Goal: Task Accomplishment & Management: Use online tool/utility

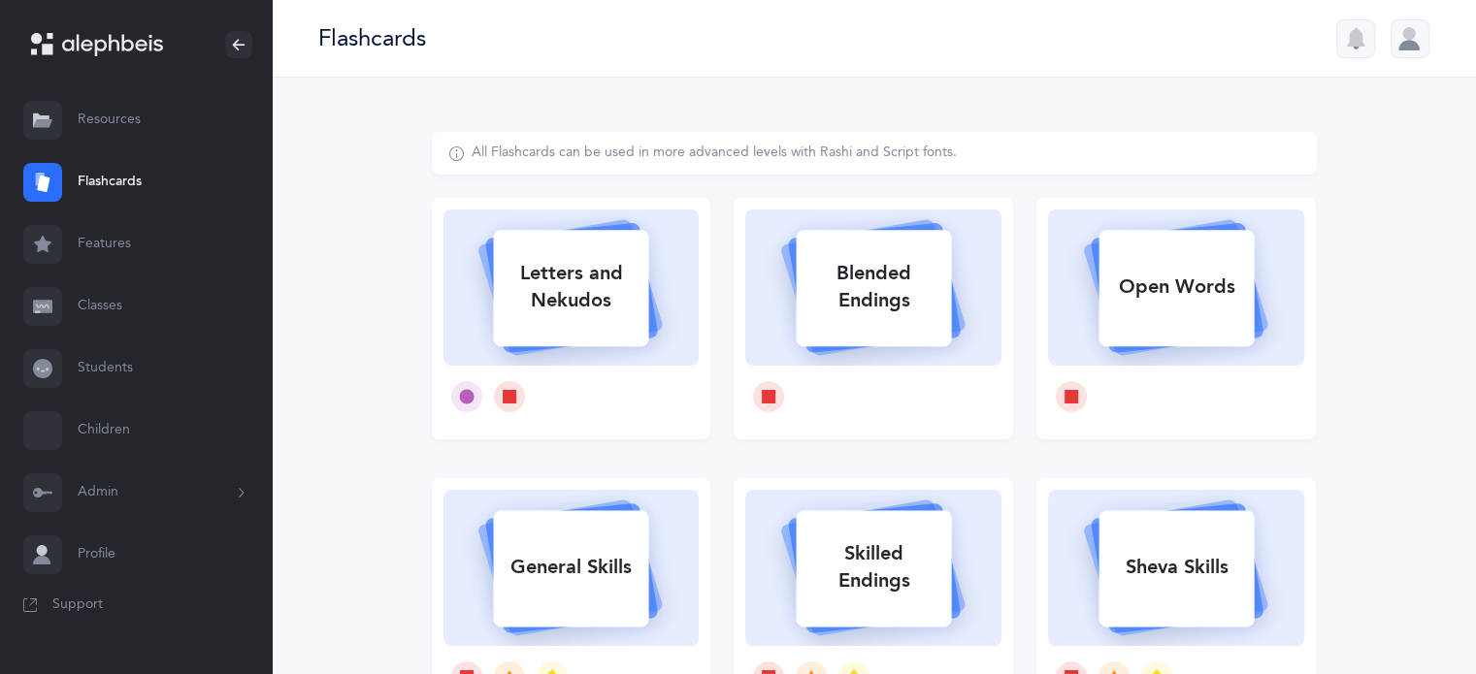
click at [558, 280] on div "Letters and Nekudos" at bounding box center [570, 287] width 155 height 78
select select
select select "single"
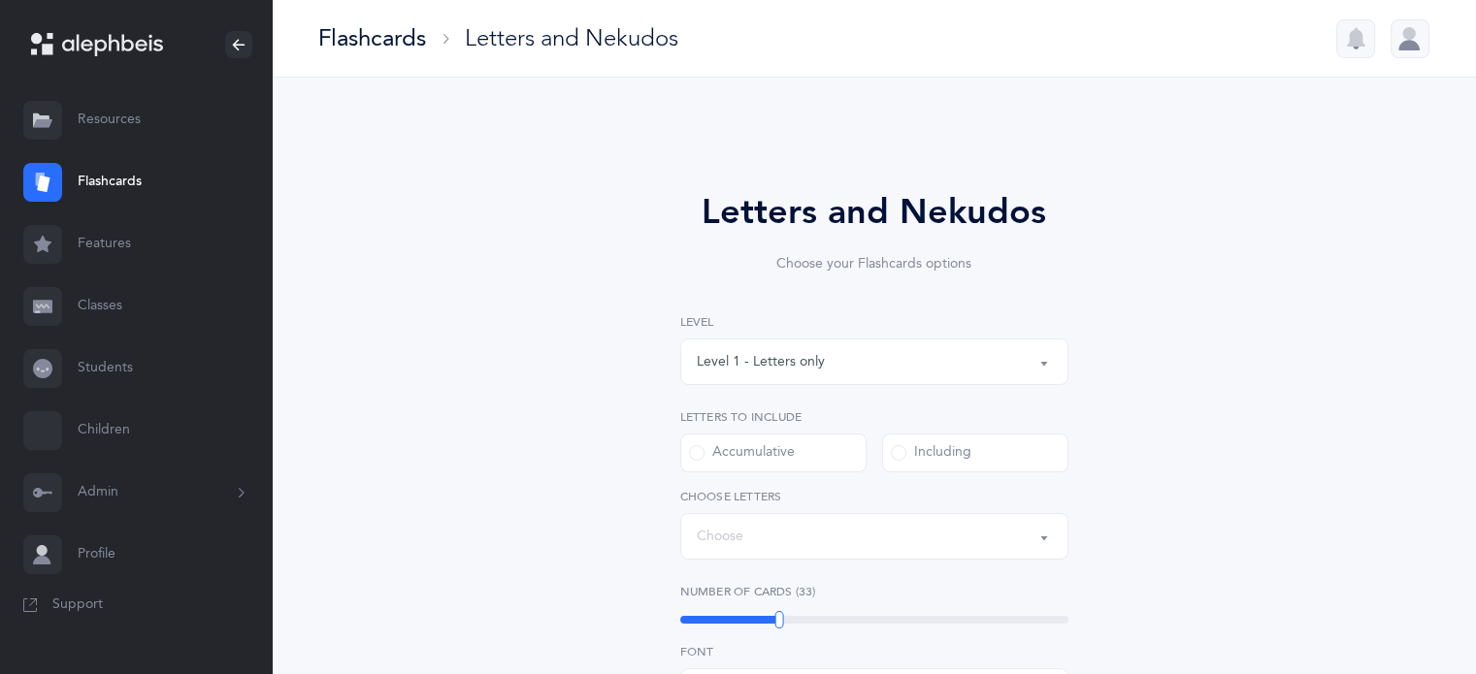
select select "27"
click at [894, 449] on span at bounding box center [899, 453] width 16 height 16
click at [0, 0] on input "Including" at bounding box center [0, 0] width 0 height 0
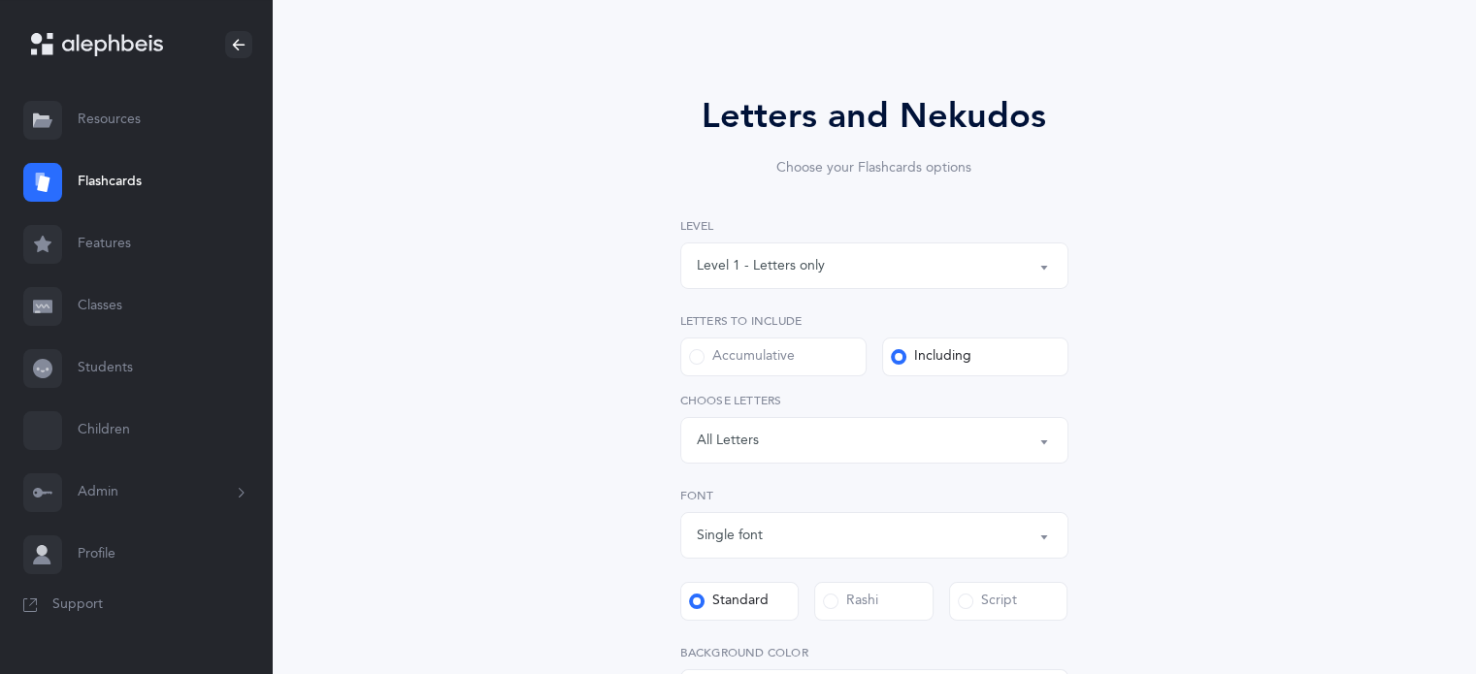
scroll to position [97, 0]
click at [1054, 439] on button "Letters: All Letters" at bounding box center [874, 439] width 388 height 47
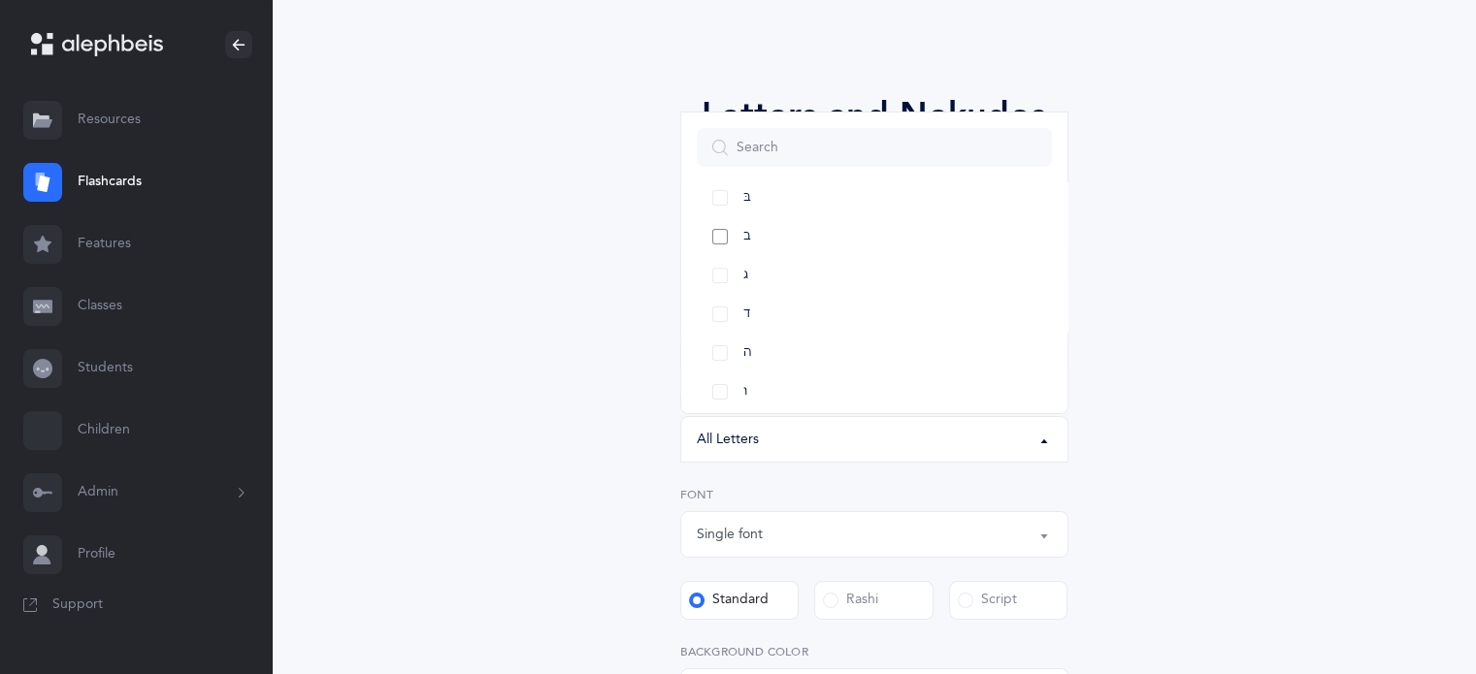
click at [726, 244] on link "ב" at bounding box center [874, 236] width 355 height 39
select select "2"
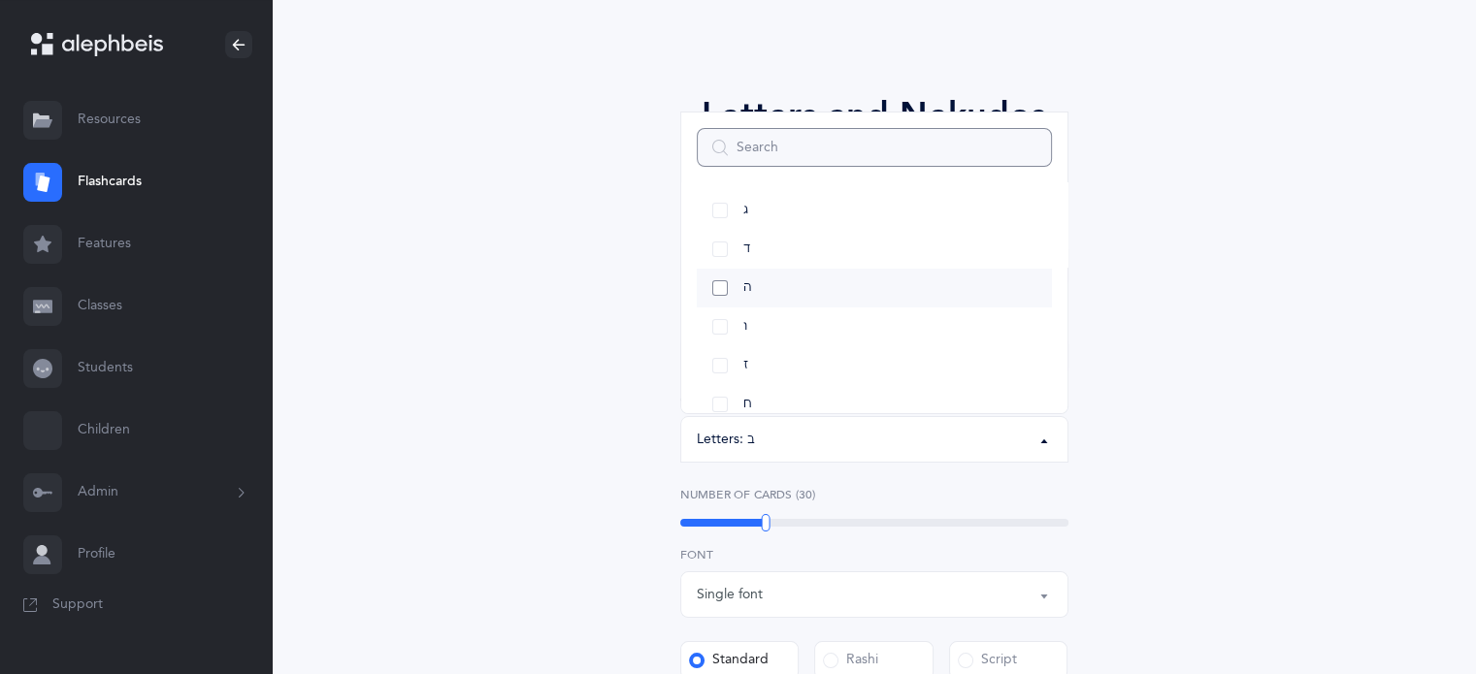
scroll to position [194, 0]
click at [726, 294] on link "ו" at bounding box center [874, 295] width 355 height 39
click at [716, 235] on link "פּ" at bounding box center [874, 236] width 355 height 39
click at [718, 271] on link "פ" at bounding box center [874, 275] width 355 height 39
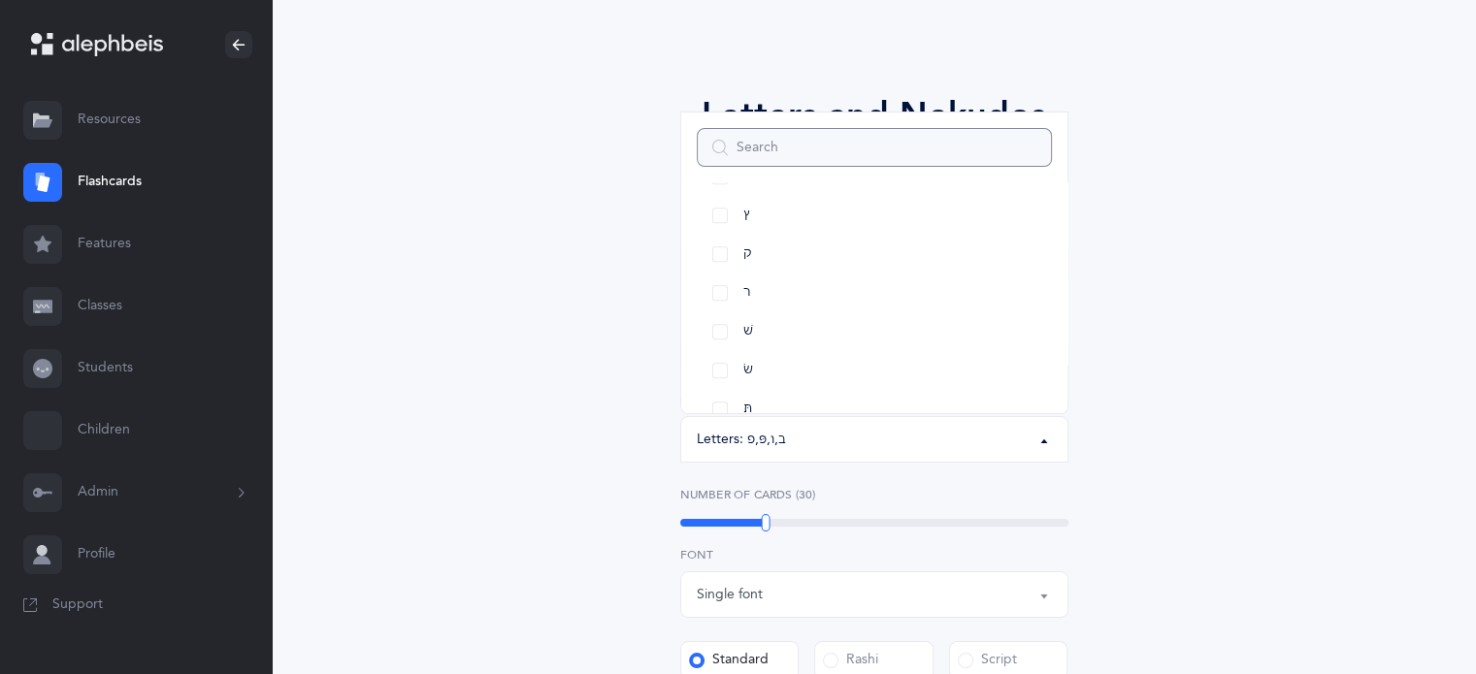
scroll to position [1118, 0]
click at [723, 296] on link "שׂ" at bounding box center [874, 302] width 355 height 39
drag, startPoint x: 710, startPoint y: 337, endPoint x: 714, endPoint y: 348, distance: 12.3
click at [710, 337] on link "תּ" at bounding box center [874, 341] width 355 height 39
click at [720, 374] on link "ת" at bounding box center [874, 380] width 355 height 39
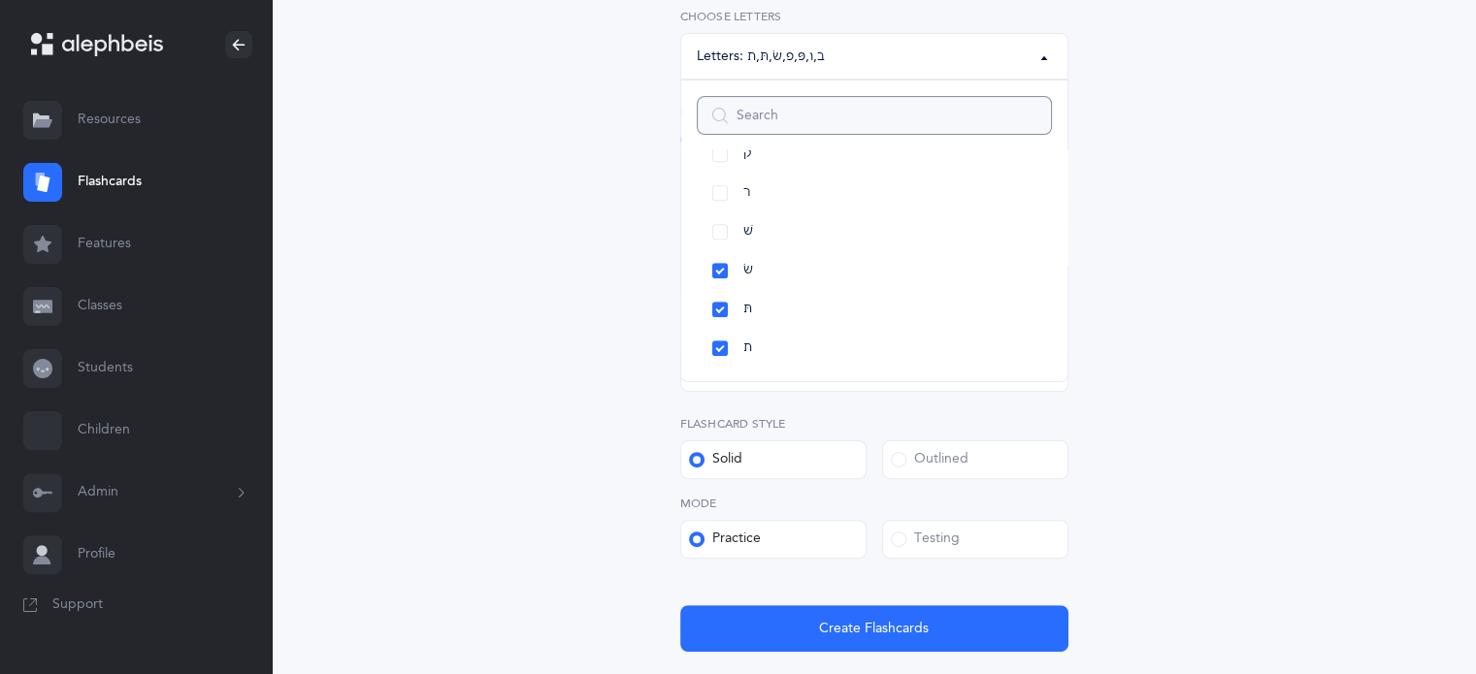
scroll to position [485, 0]
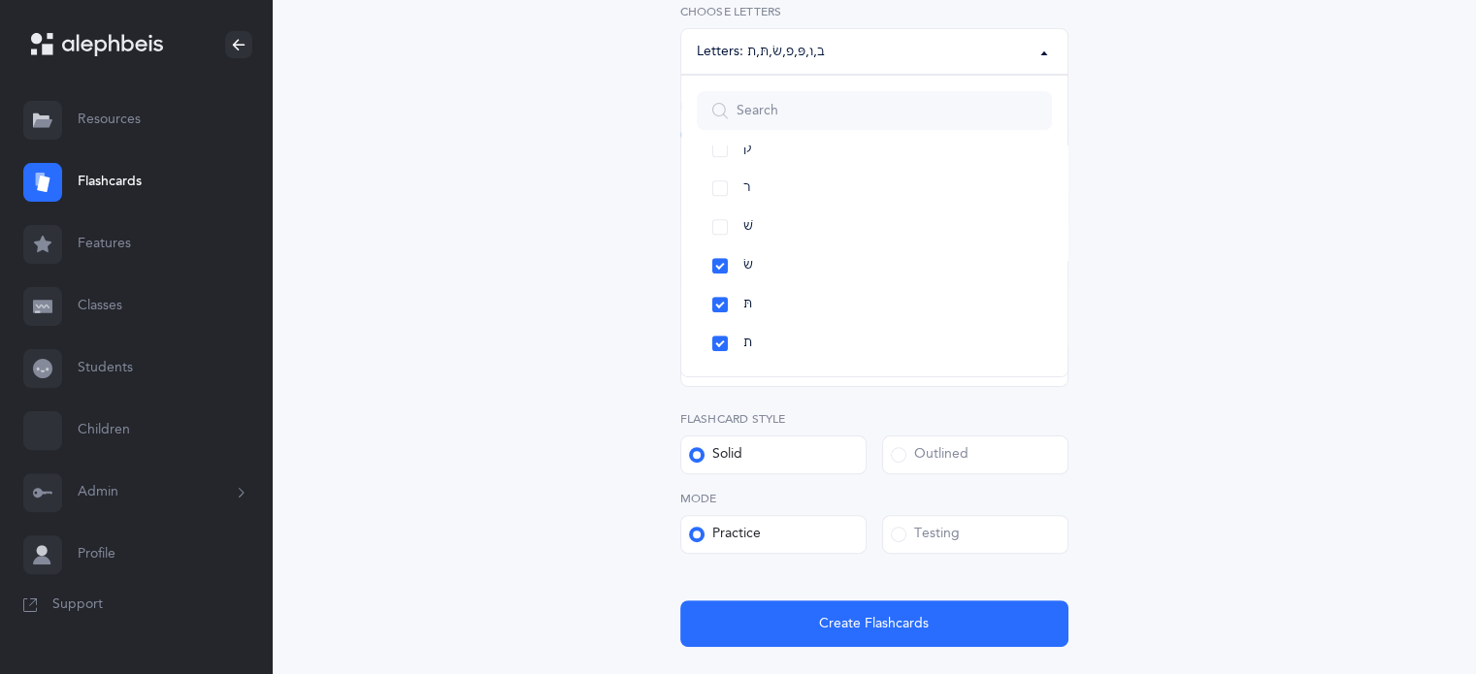
click at [894, 535] on span at bounding box center [899, 535] width 16 height 16
click at [0, 0] on input "Testing" at bounding box center [0, 0] width 0 height 0
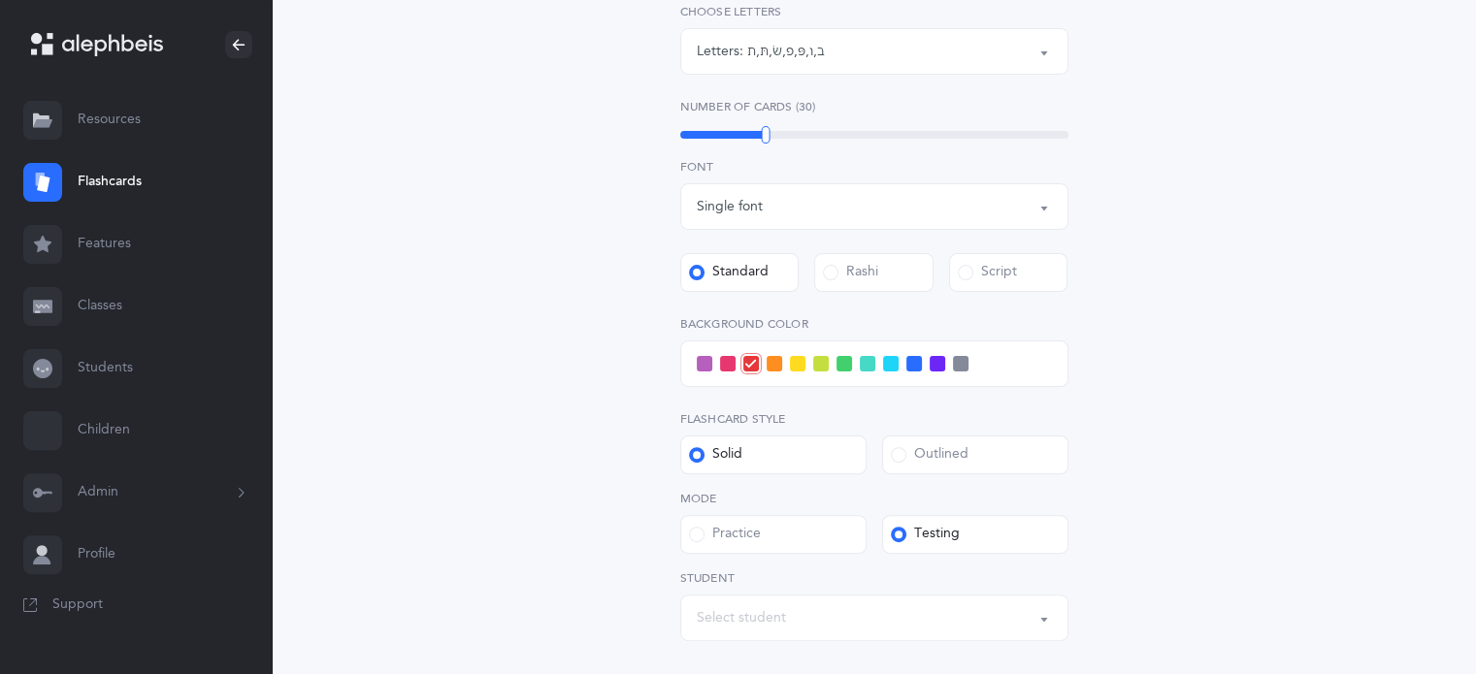
click at [897, 367] on span at bounding box center [891, 364] width 16 height 16
click at [0, 0] on input "checkbox" at bounding box center [0, 0] width 0 height 0
click at [1252, 504] on div "Letters and Nekudos Choose your Flashcards options Level 1 - Letters only Level…" at bounding box center [874, 229] width 885 height 1165
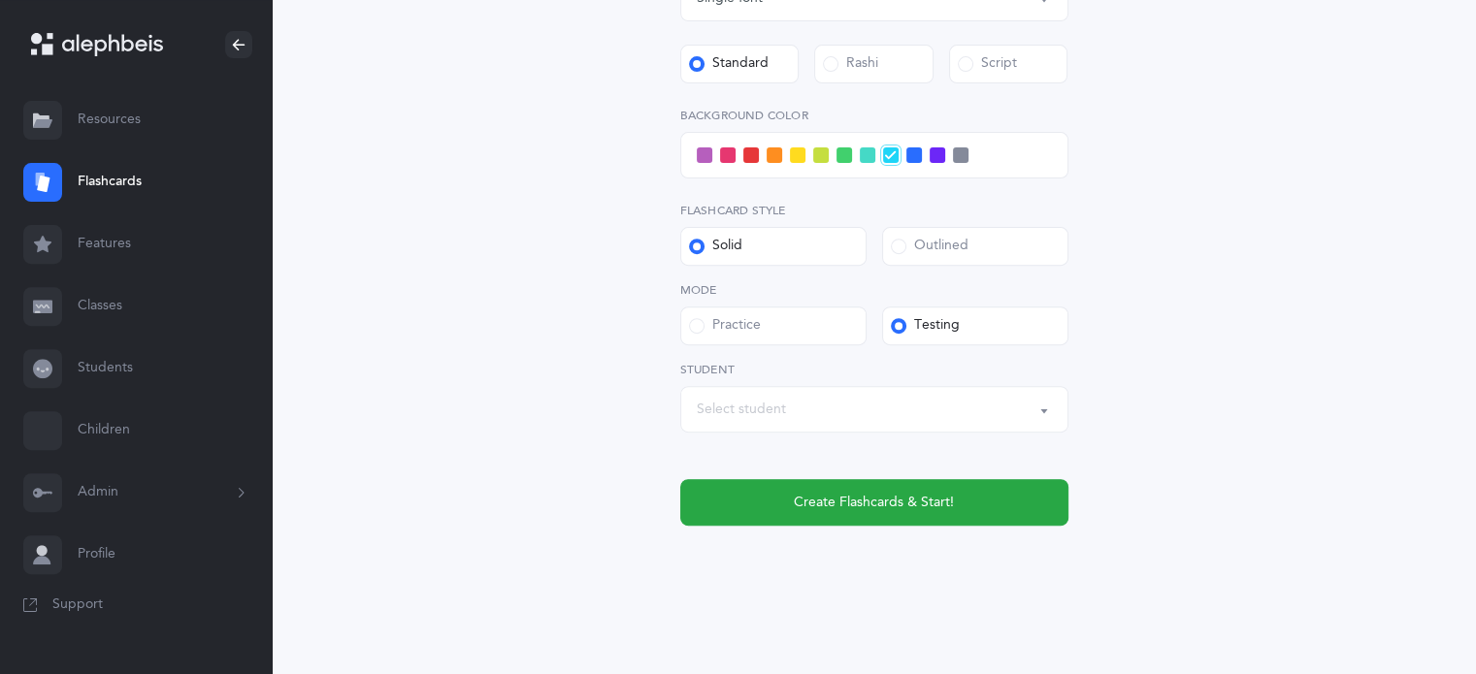
scroll to position [700, 0]
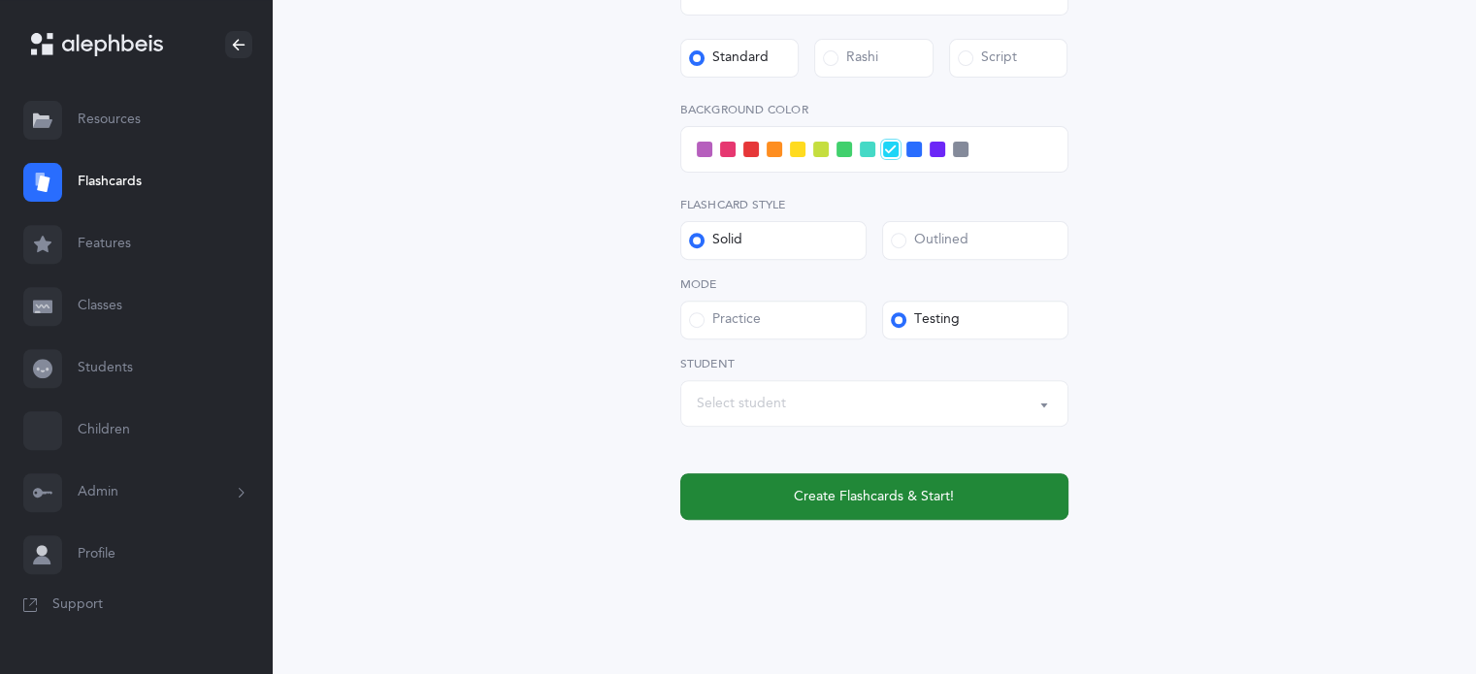
click at [936, 500] on span "Create Flashcards & Start!" at bounding box center [874, 497] width 160 height 20
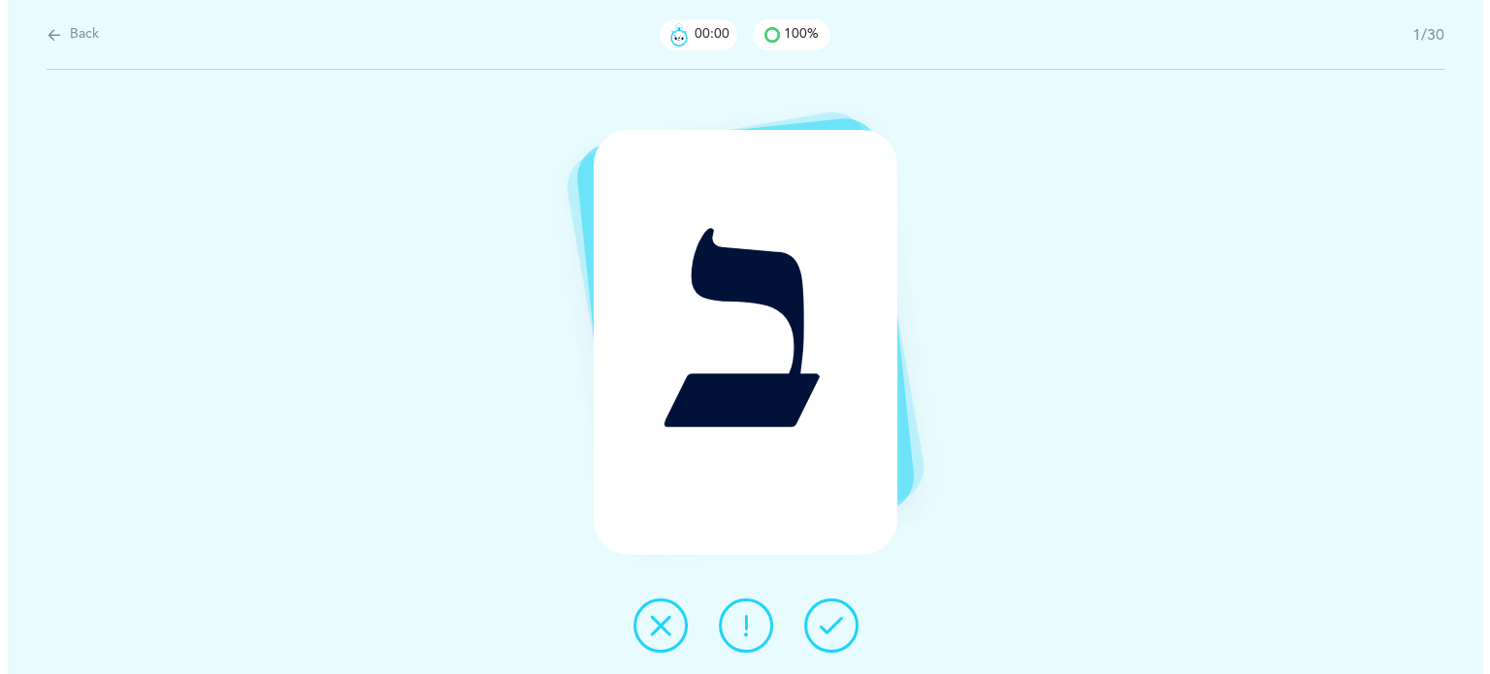
scroll to position [0, 0]
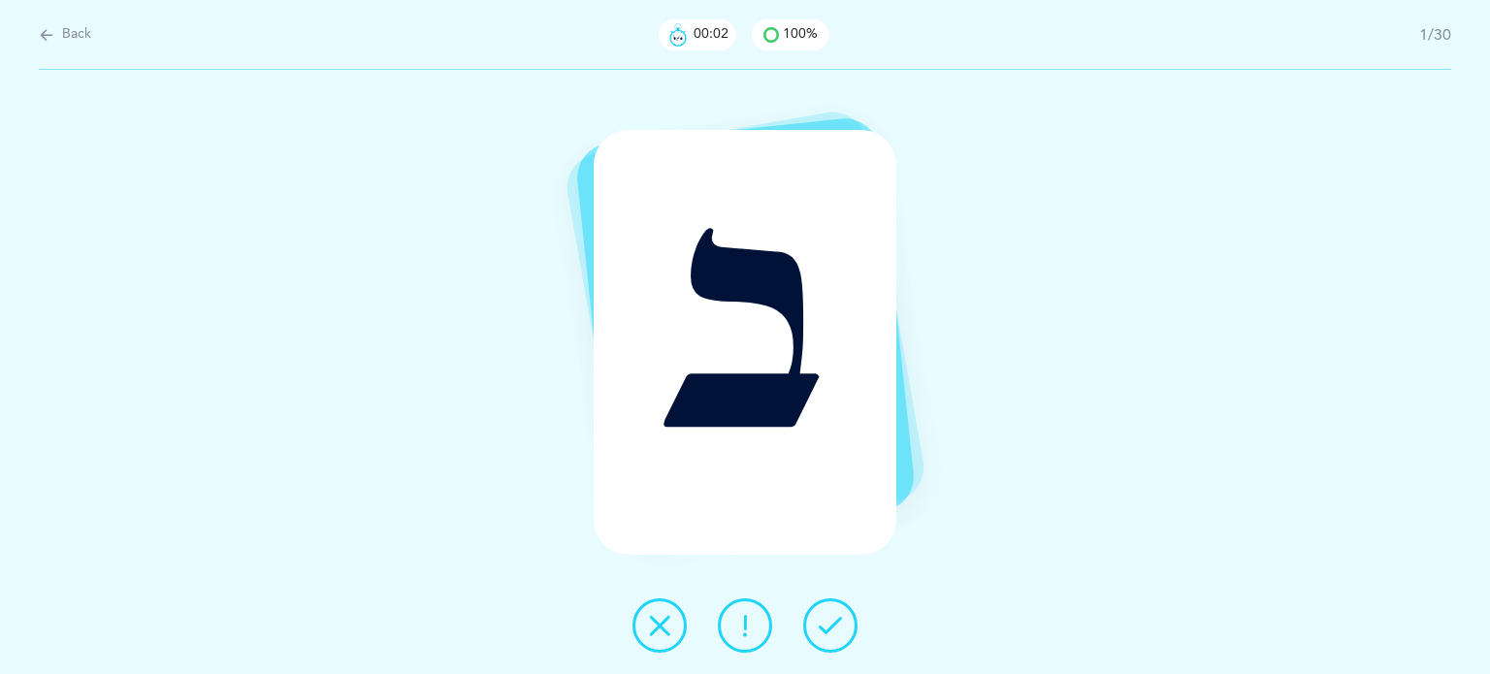
click at [830, 620] on icon at bounding box center [830, 625] width 23 height 23
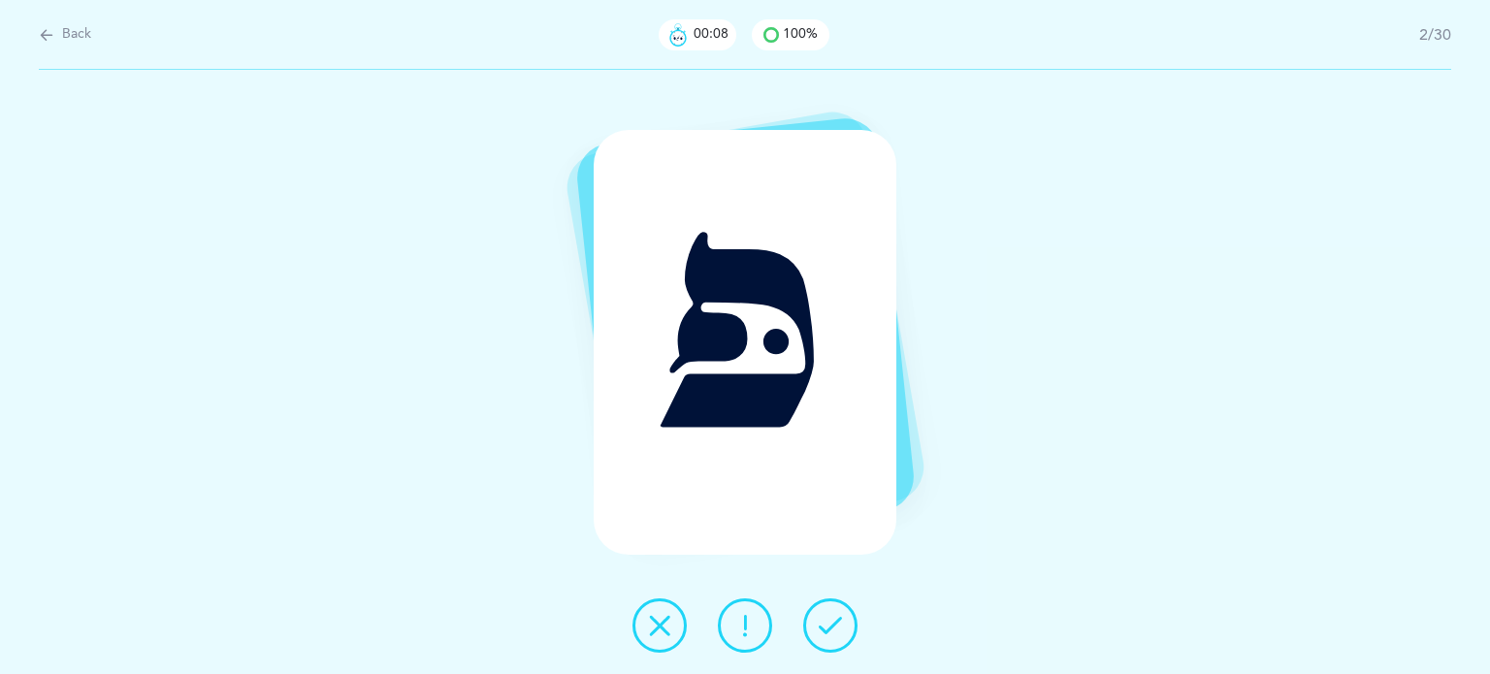
click at [832, 621] on icon at bounding box center [830, 625] width 23 height 23
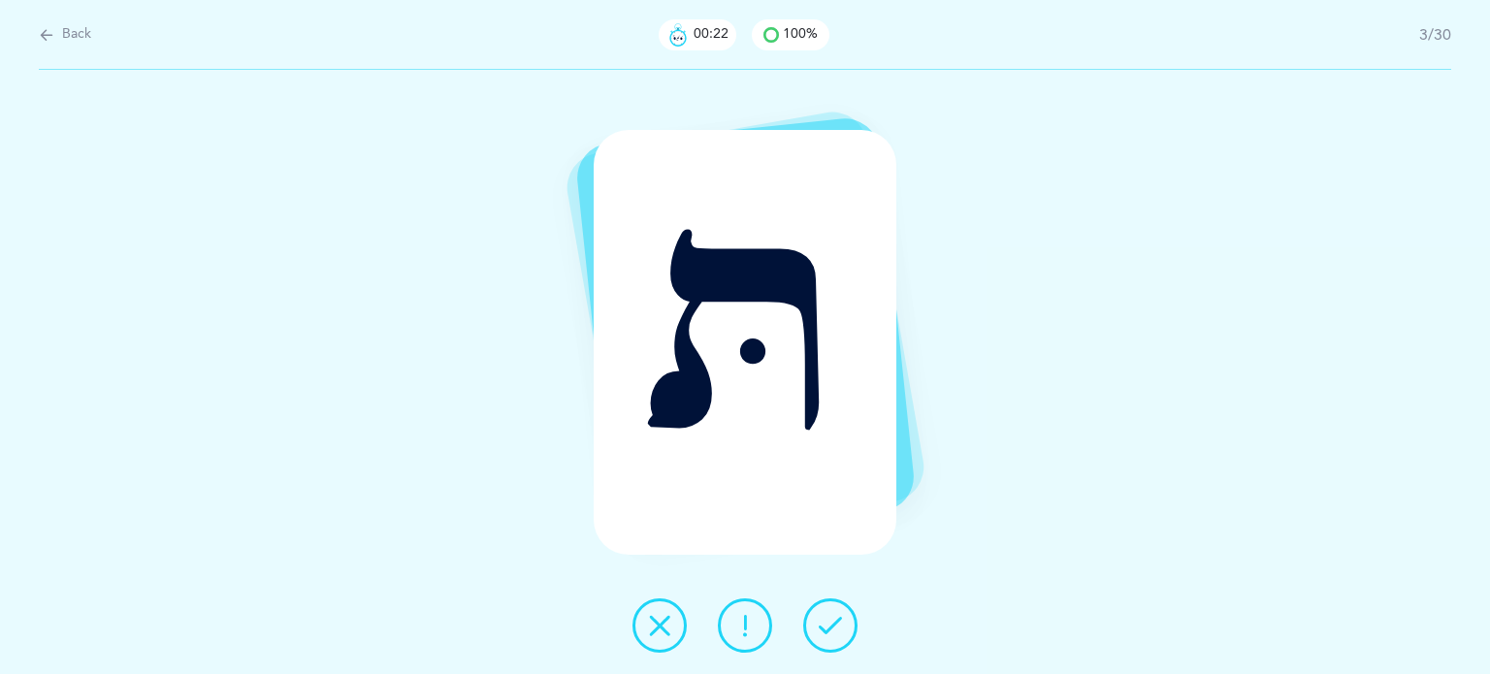
click at [842, 620] on button at bounding box center [830, 626] width 54 height 54
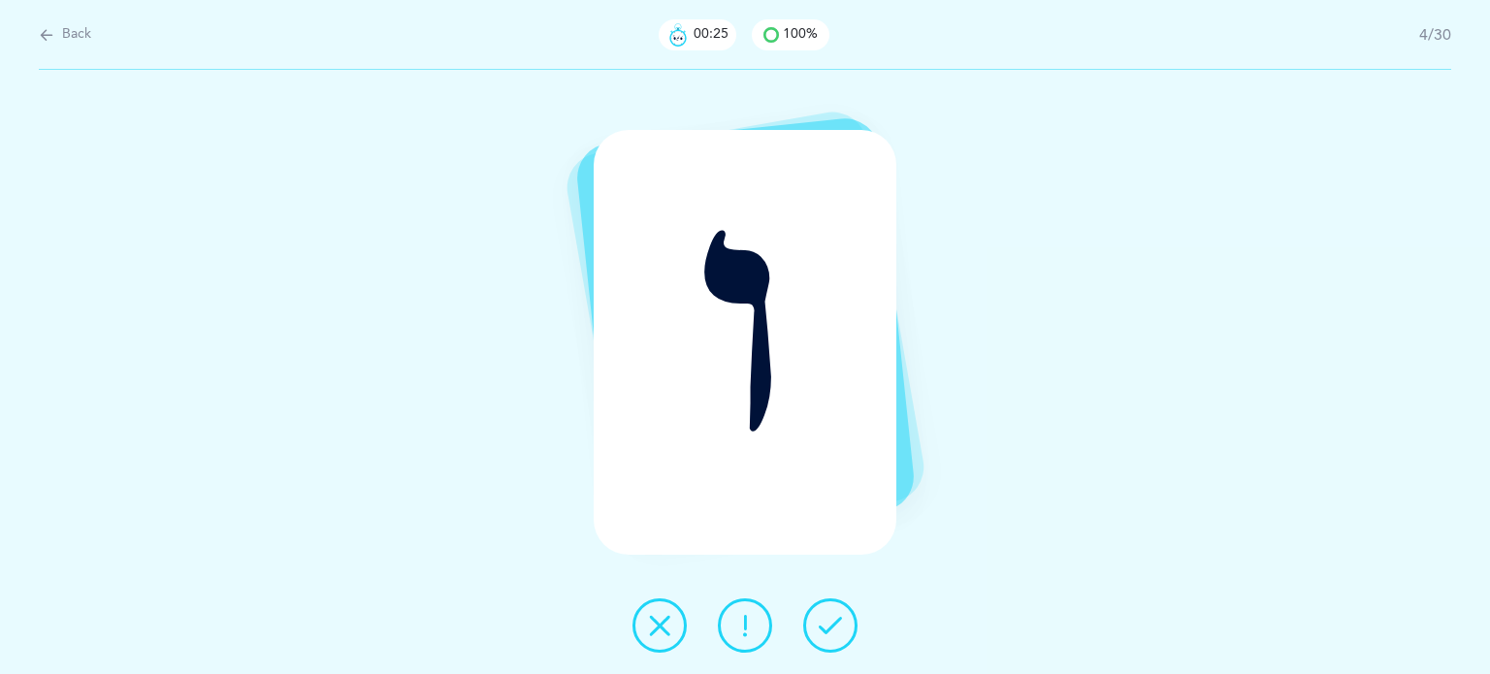
click at [842, 620] on button at bounding box center [830, 626] width 54 height 54
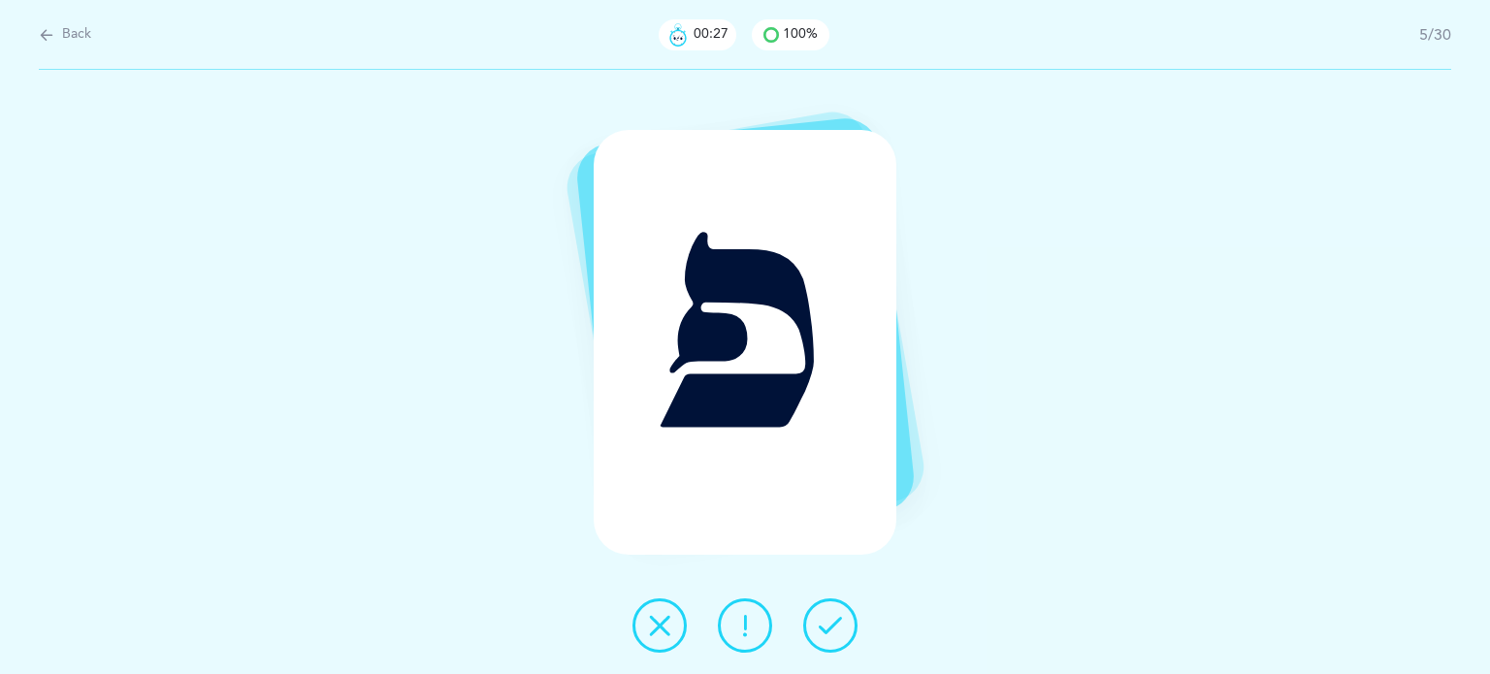
click at [842, 620] on button at bounding box center [830, 626] width 54 height 54
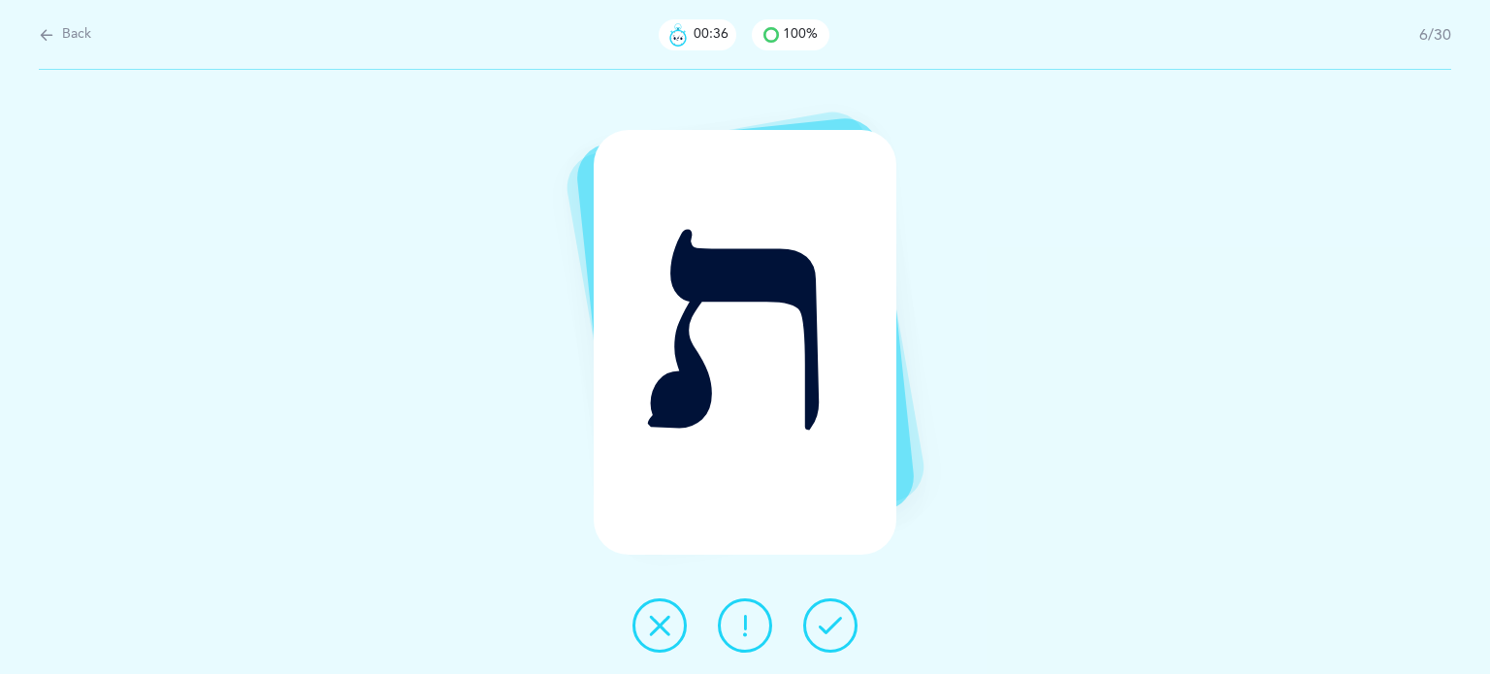
click at [845, 619] on button at bounding box center [830, 626] width 54 height 54
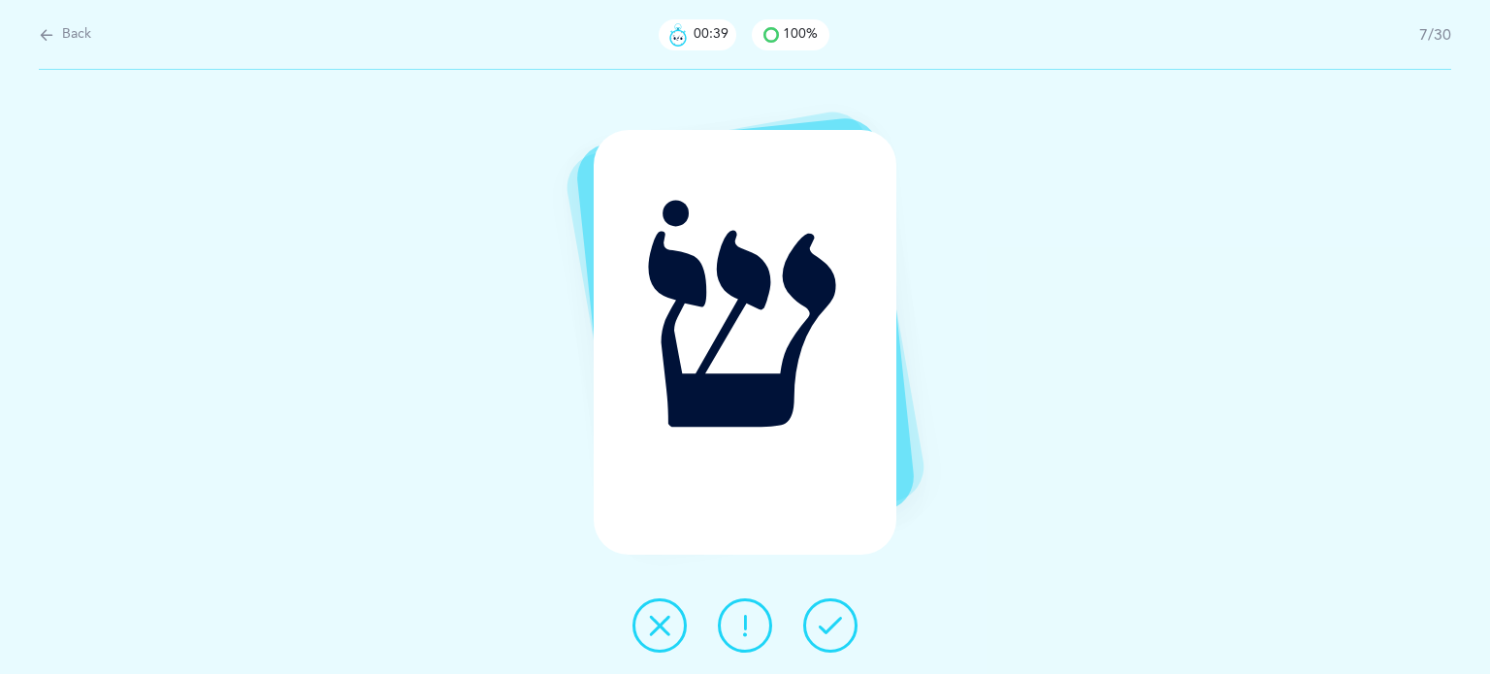
click at [846, 616] on button at bounding box center [830, 626] width 54 height 54
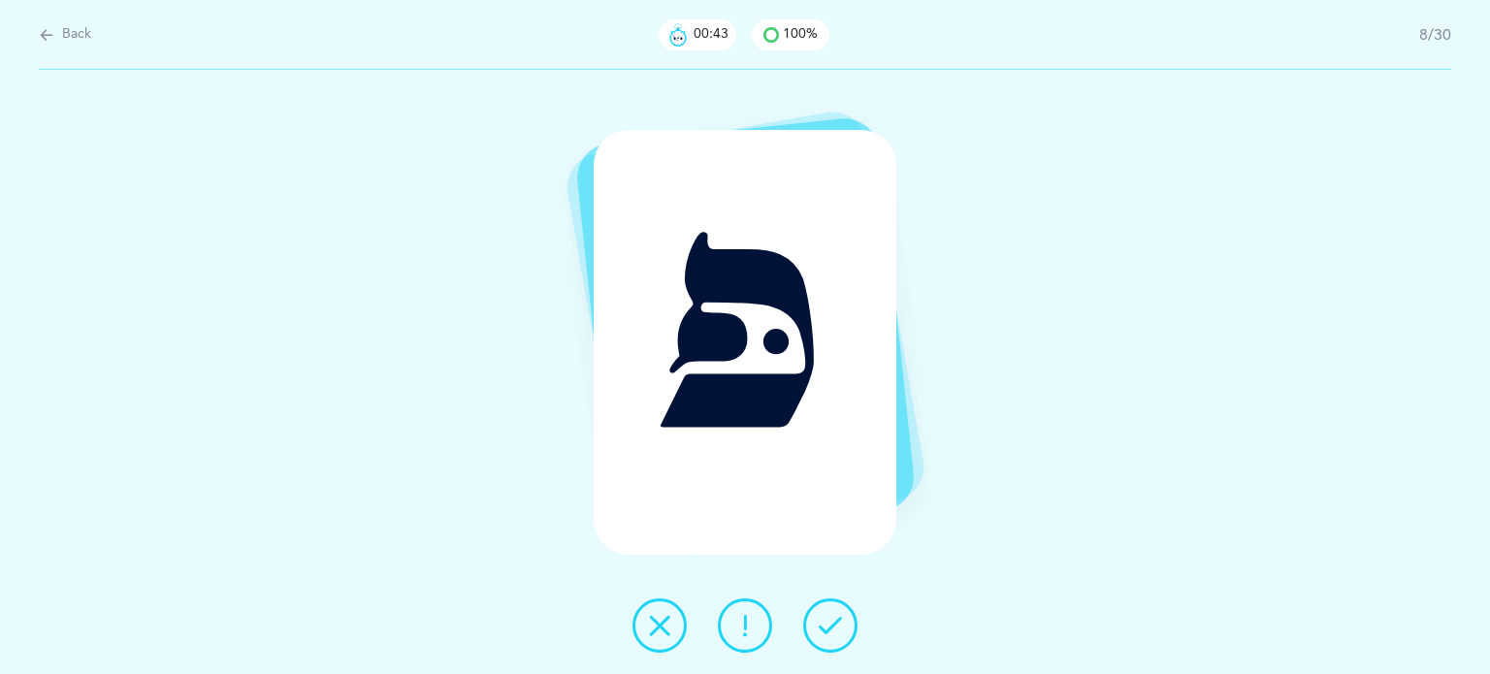
click at [845, 616] on button at bounding box center [830, 626] width 54 height 54
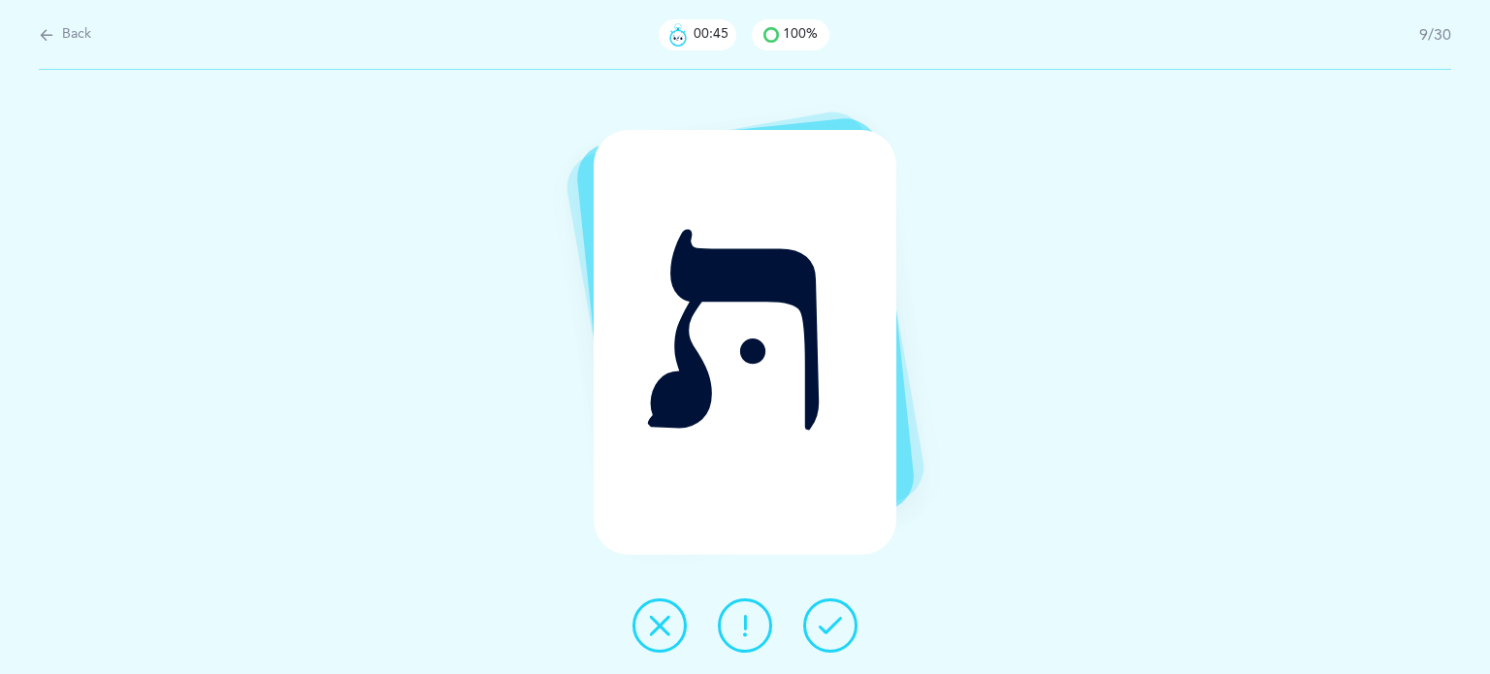
click at [846, 613] on button at bounding box center [830, 626] width 54 height 54
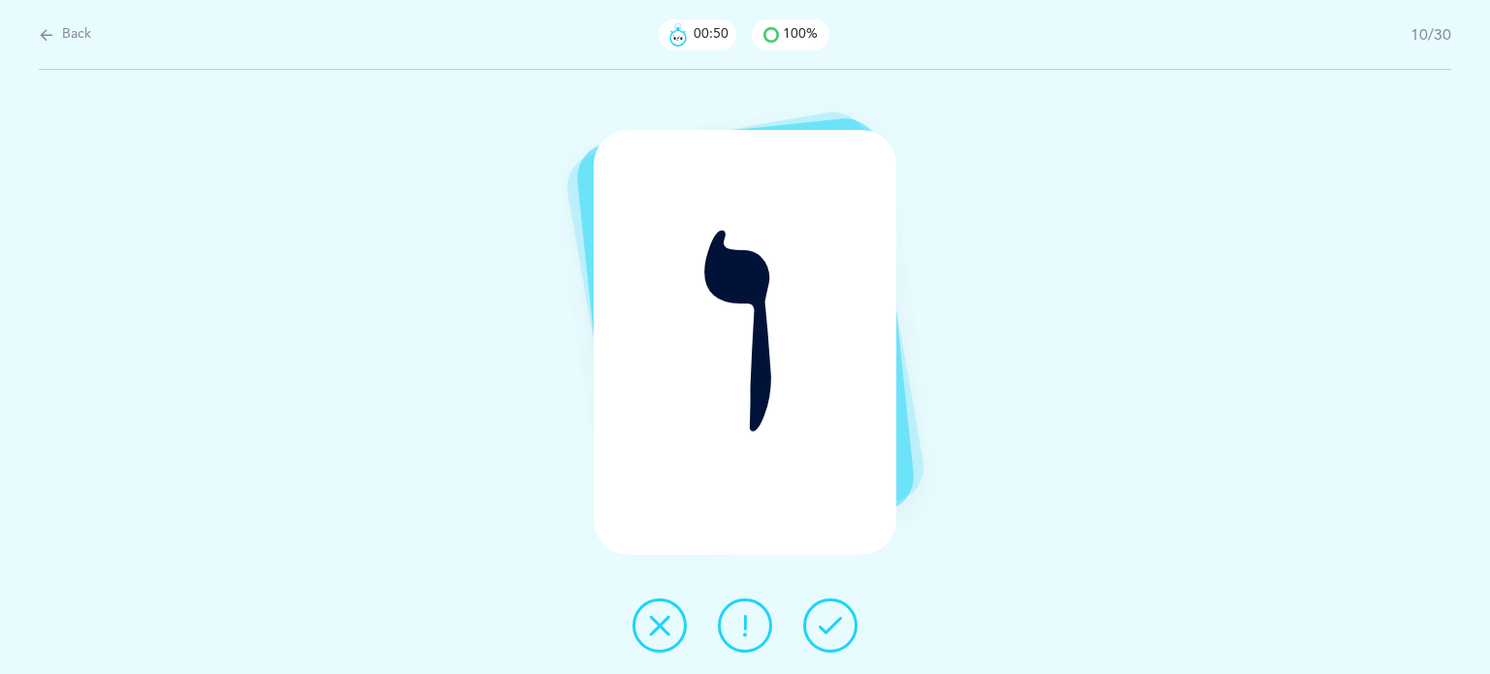
click at [660, 626] on icon at bounding box center [659, 625] width 23 height 23
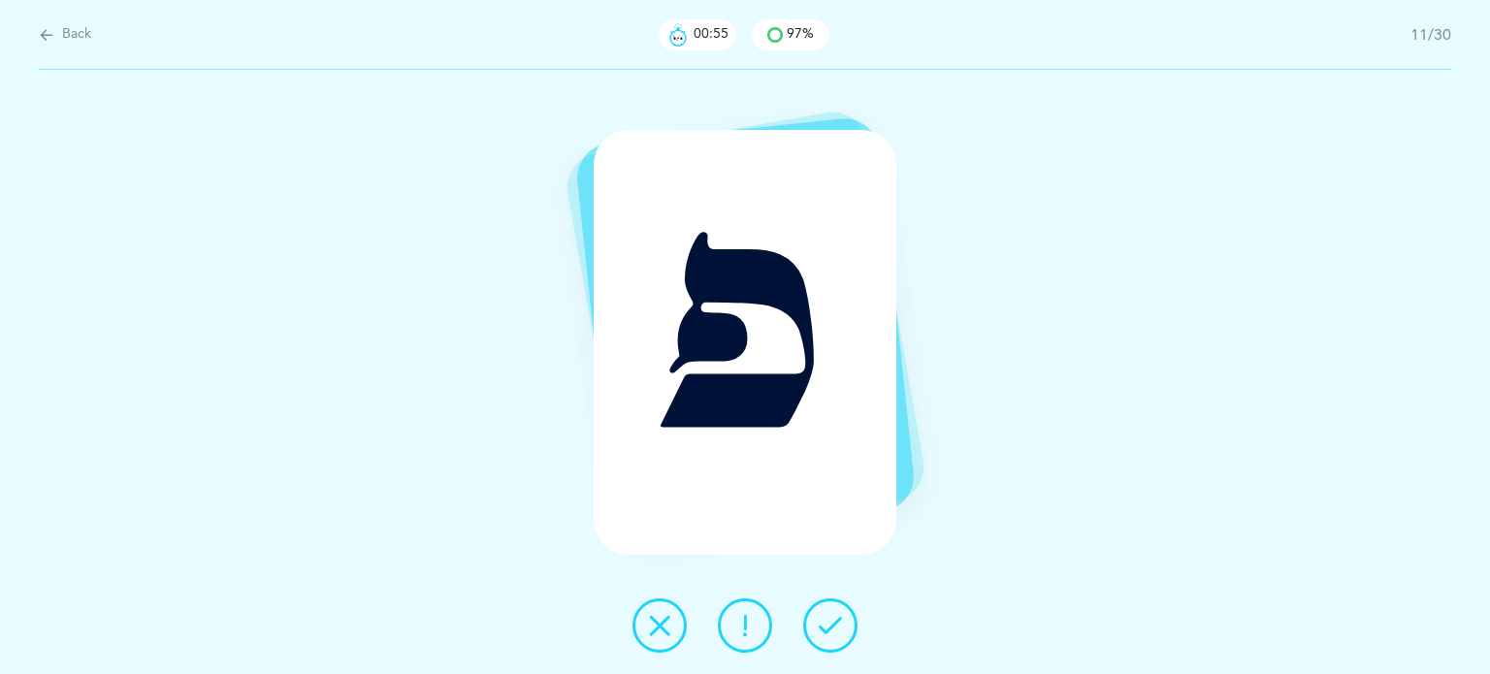
click at [825, 627] on icon at bounding box center [830, 625] width 23 height 23
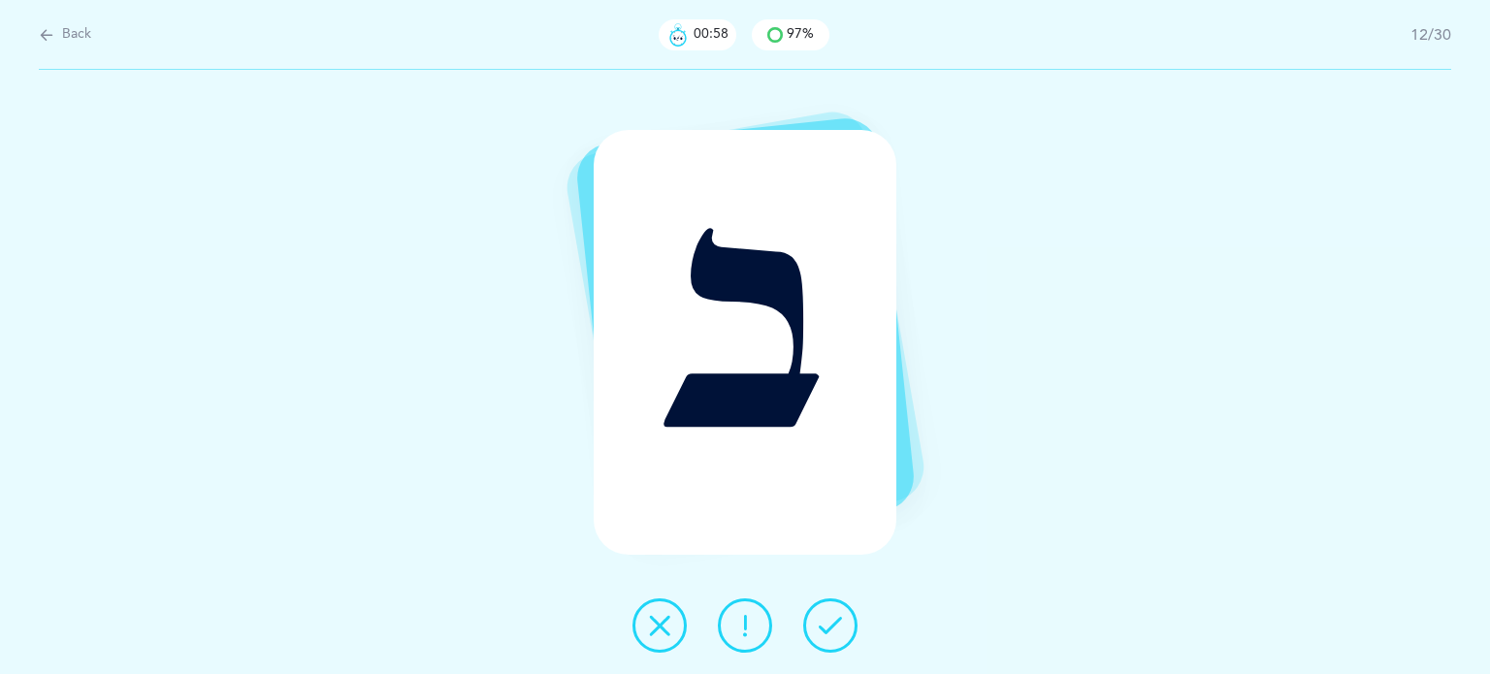
click at [827, 625] on icon at bounding box center [830, 625] width 23 height 23
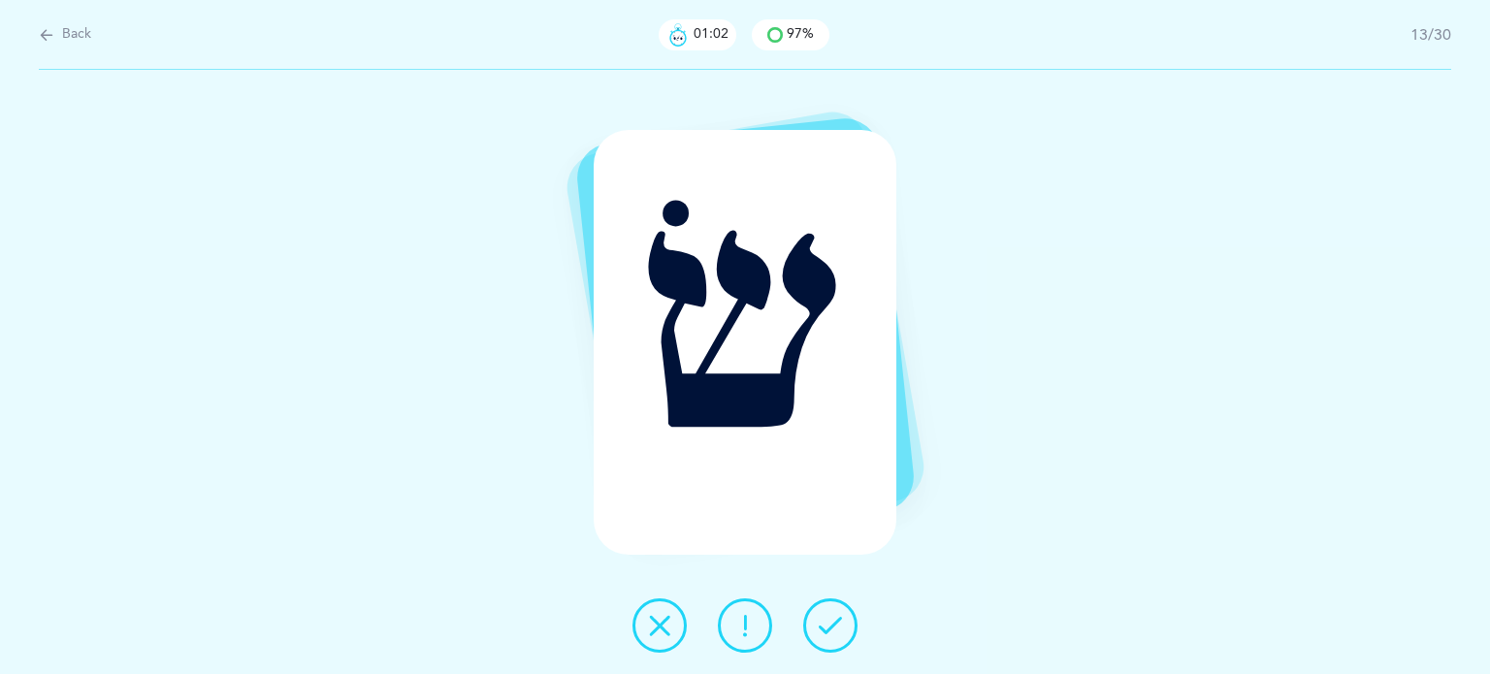
click at [828, 623] on icon at bounding box center [830, 625] width 23 height 23
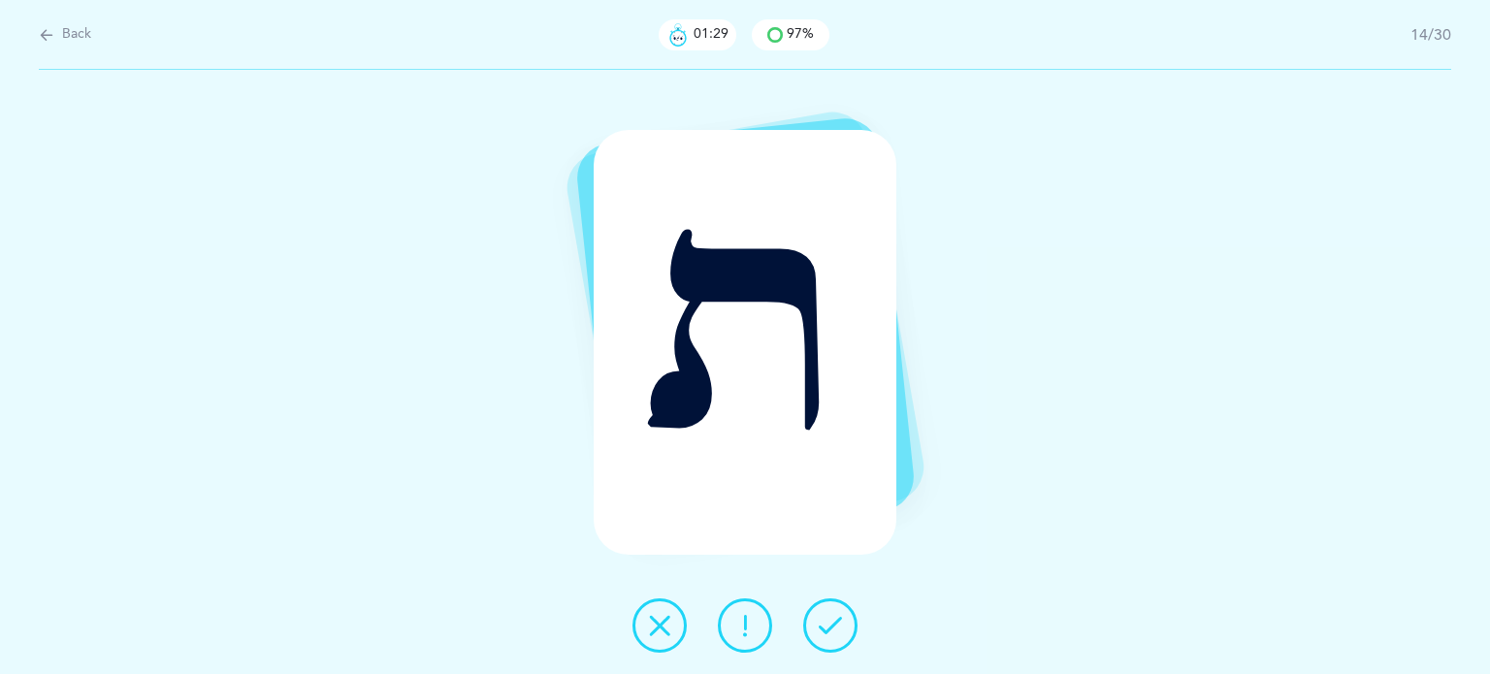
click at [660, 632] on icon at bounding box center [659, 625] width 23 height 23
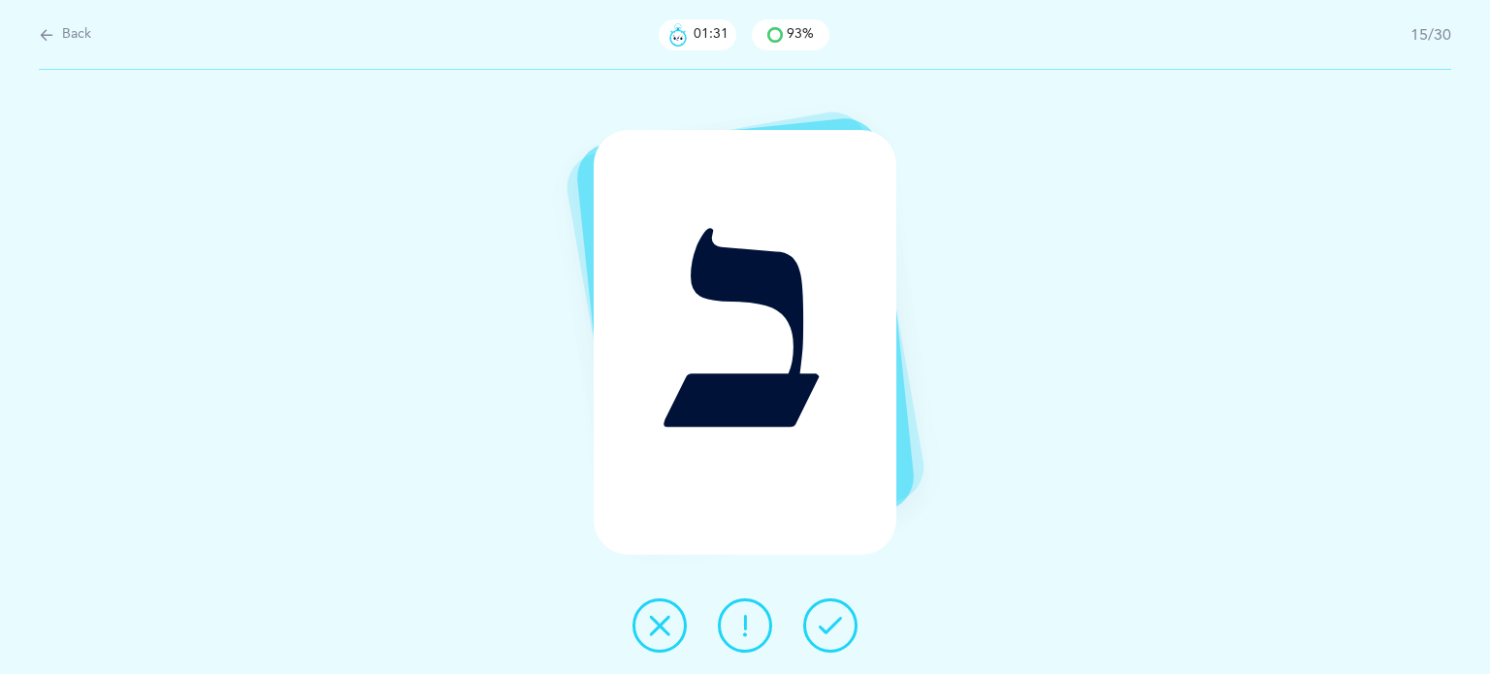
click at [835, 632] on icon at bounding box center [830, 625] width 23 height 23
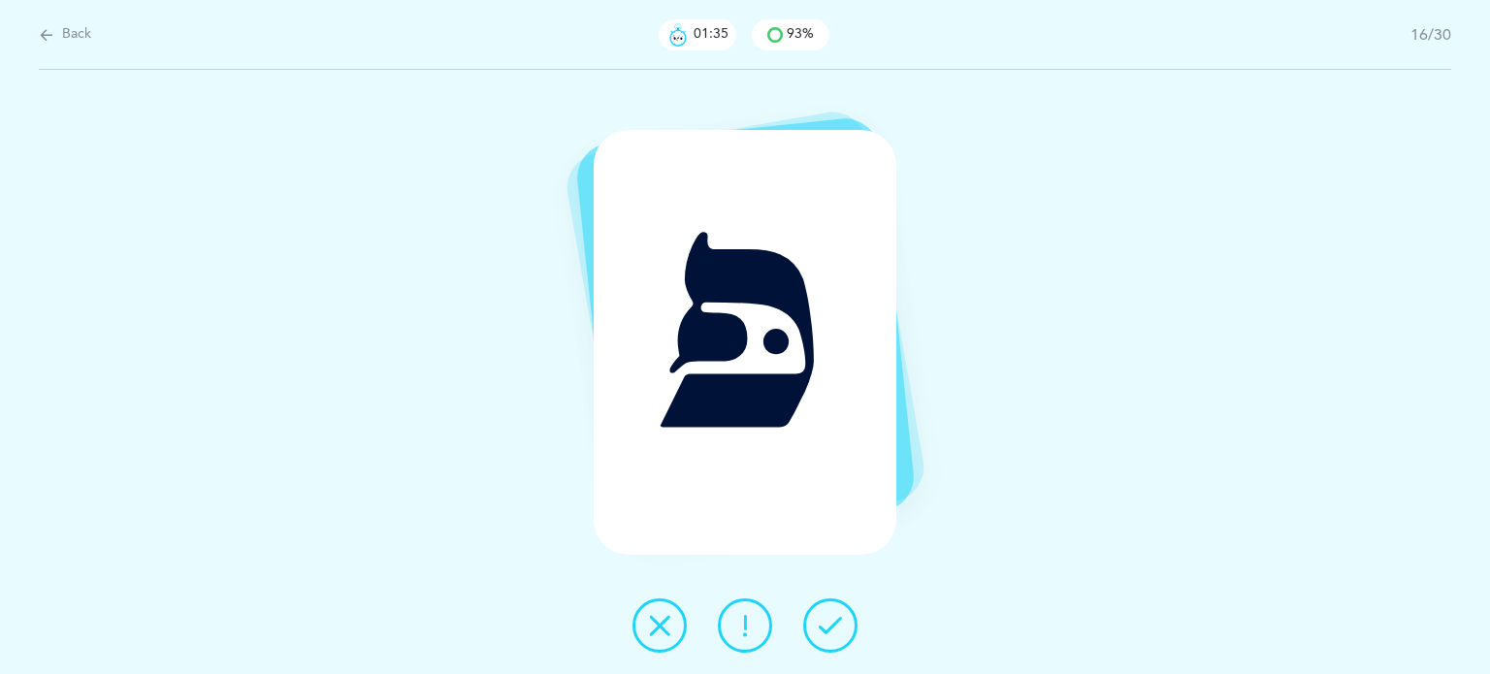
click at [835, 632] on icon at bounding box center [830, 625] width 23 height 23
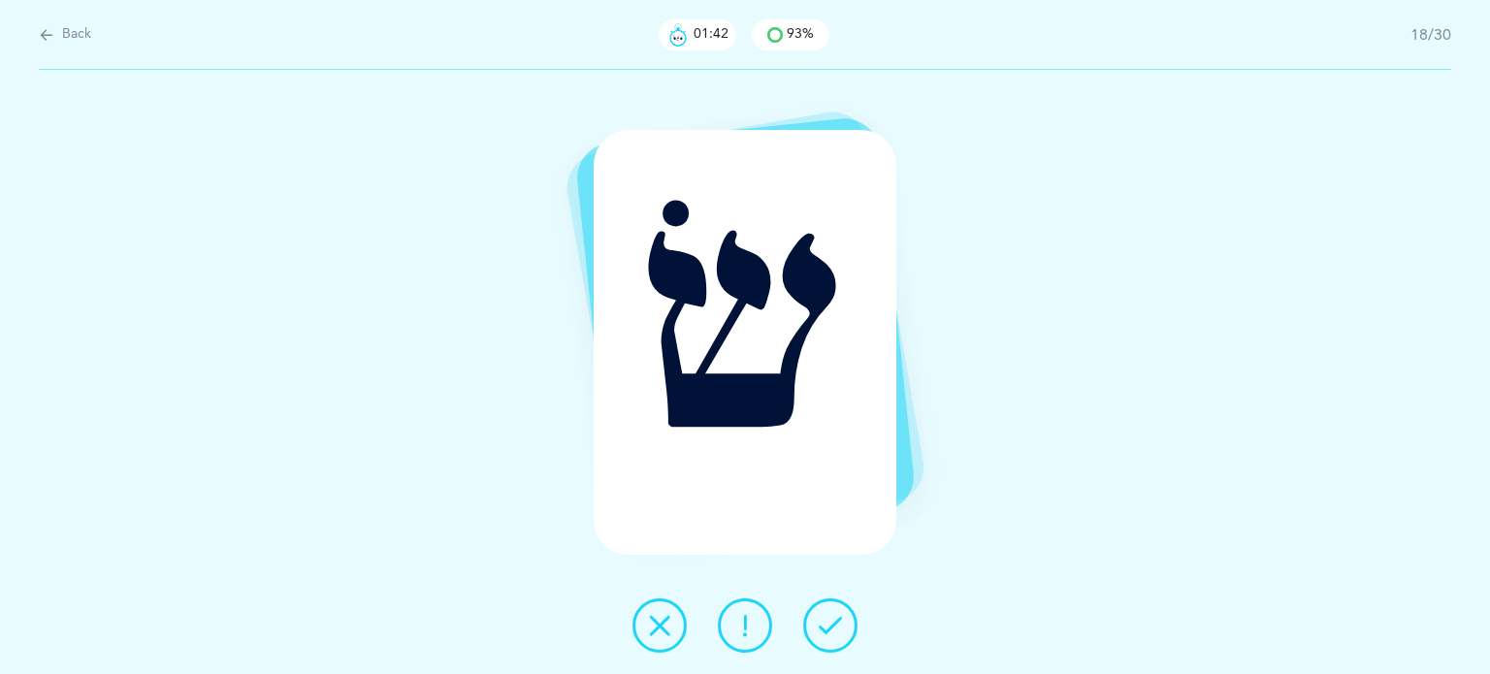
click at [670, 624] on icon at bounding box center [659, 625] width 23 height 23
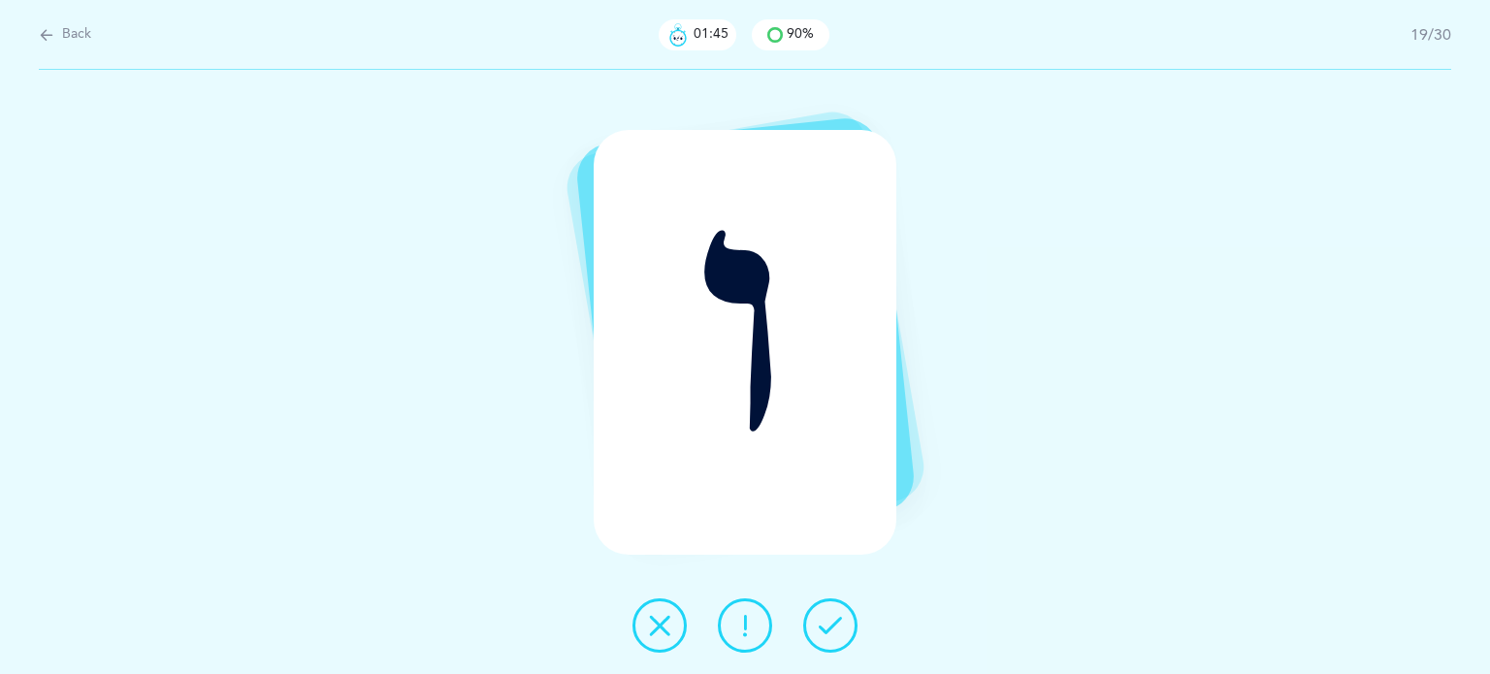
click at [815, 628] on button at bounding box center [830, 626] width 54 height 54
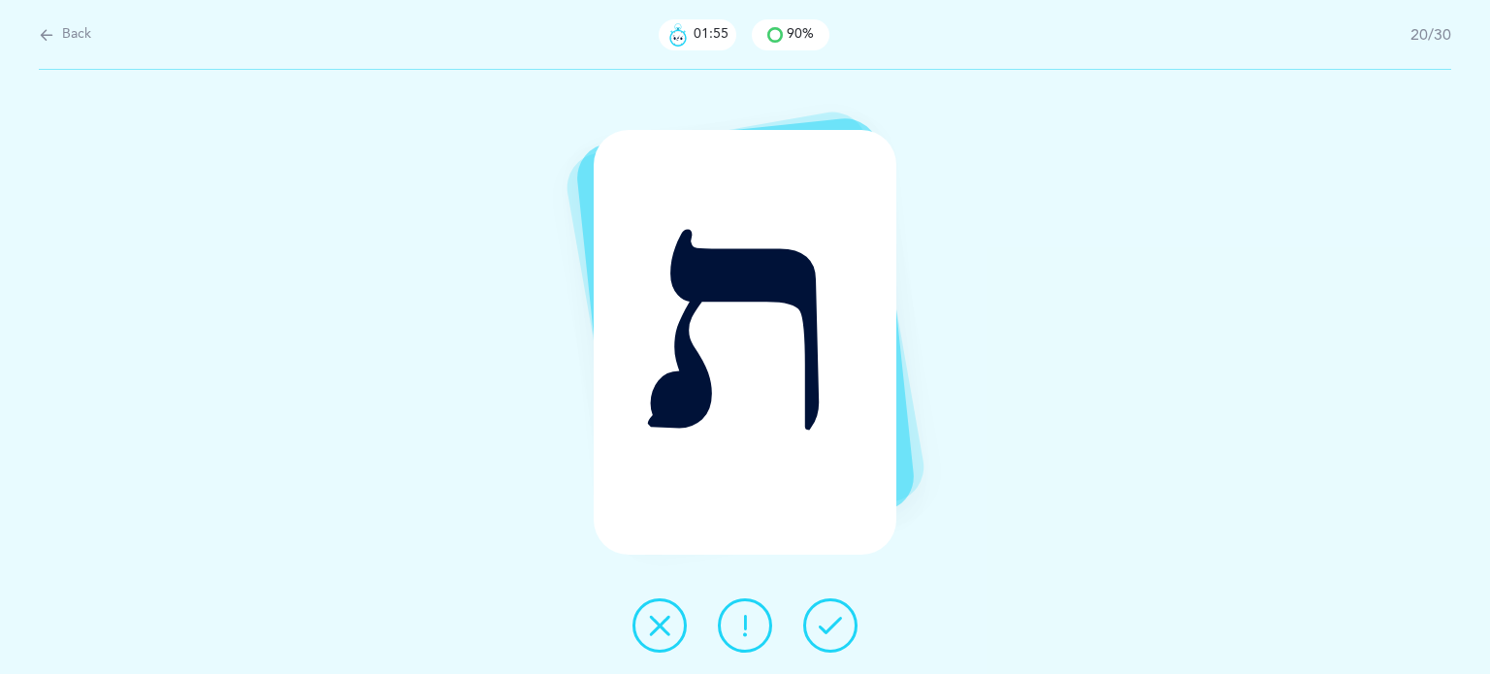
click at [821, 620] on icon at bounding box center [830, 625] width 23 height 23
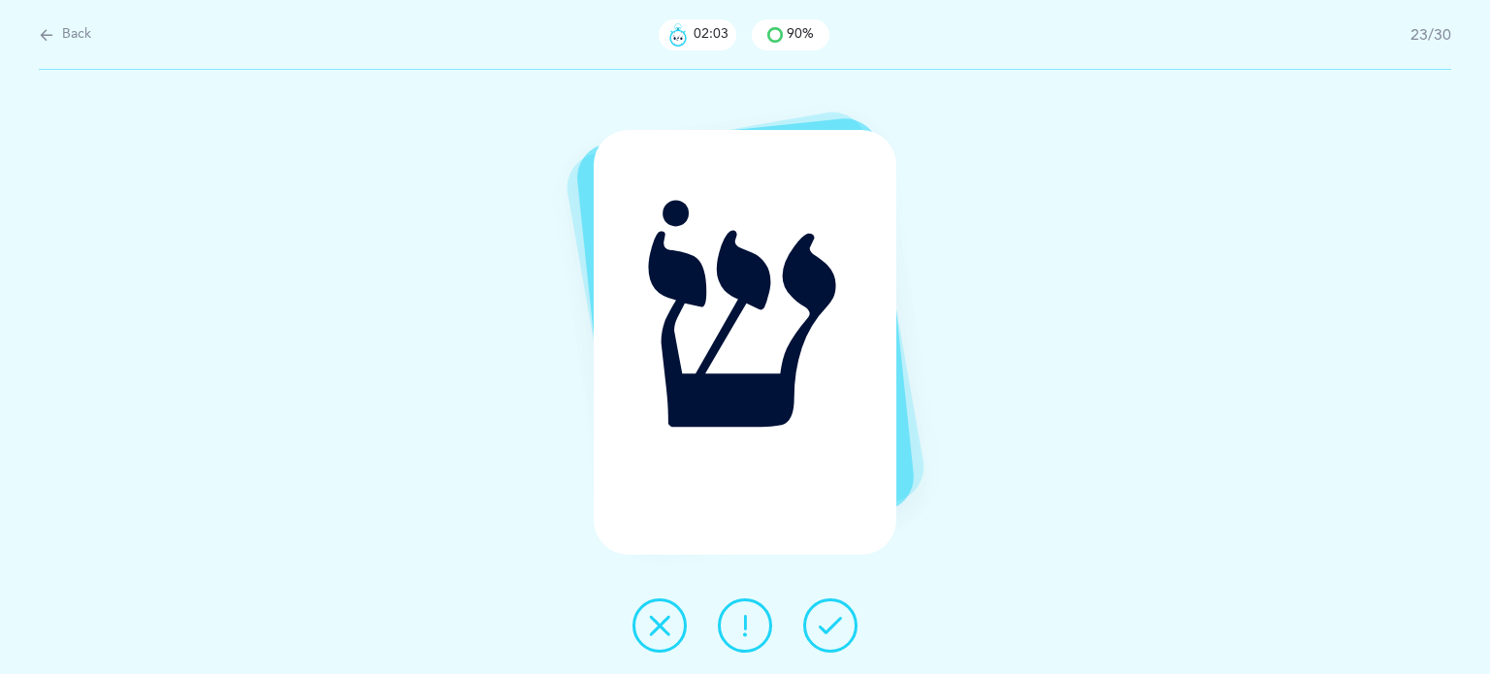
click at [821, 620] on icon at bounding box center [830, 625] width 23 height 23
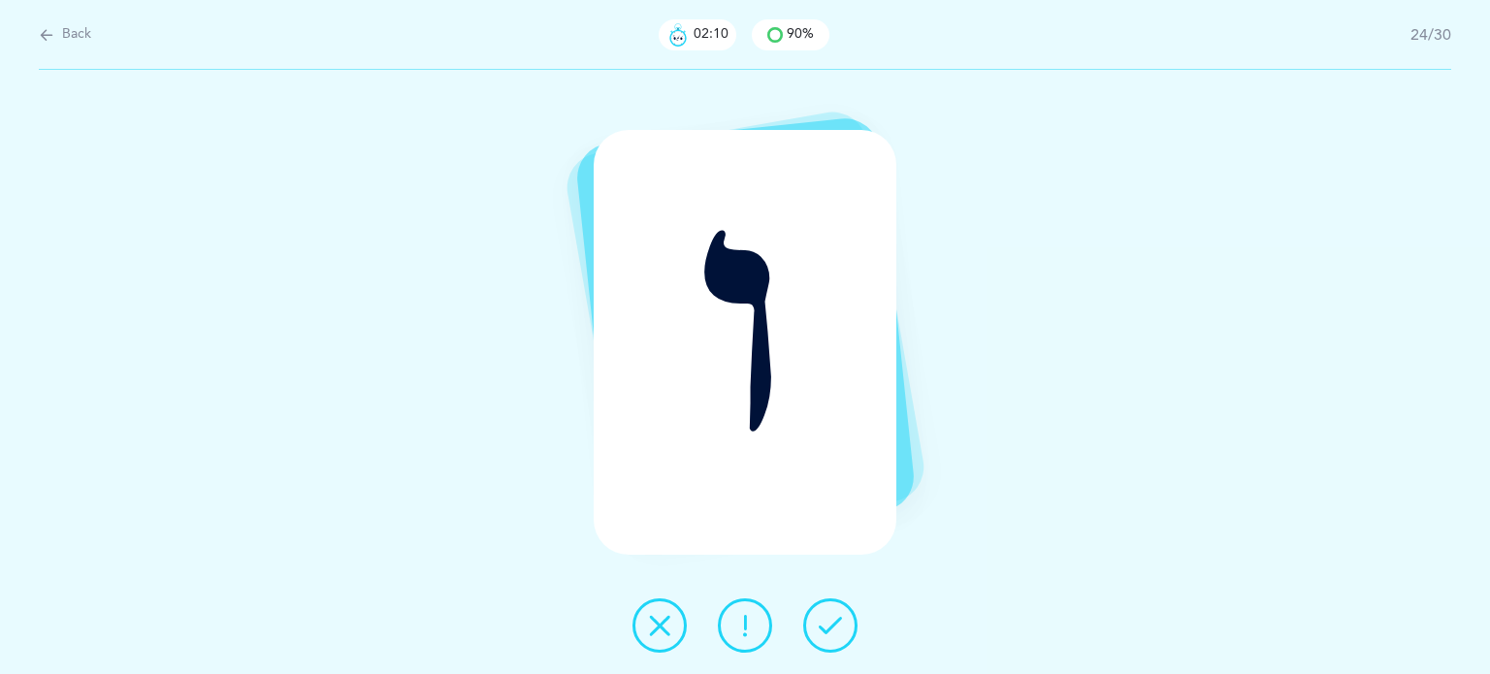
click at [821, 620] on icon at bounding box center [830, 625] width 23 height 23
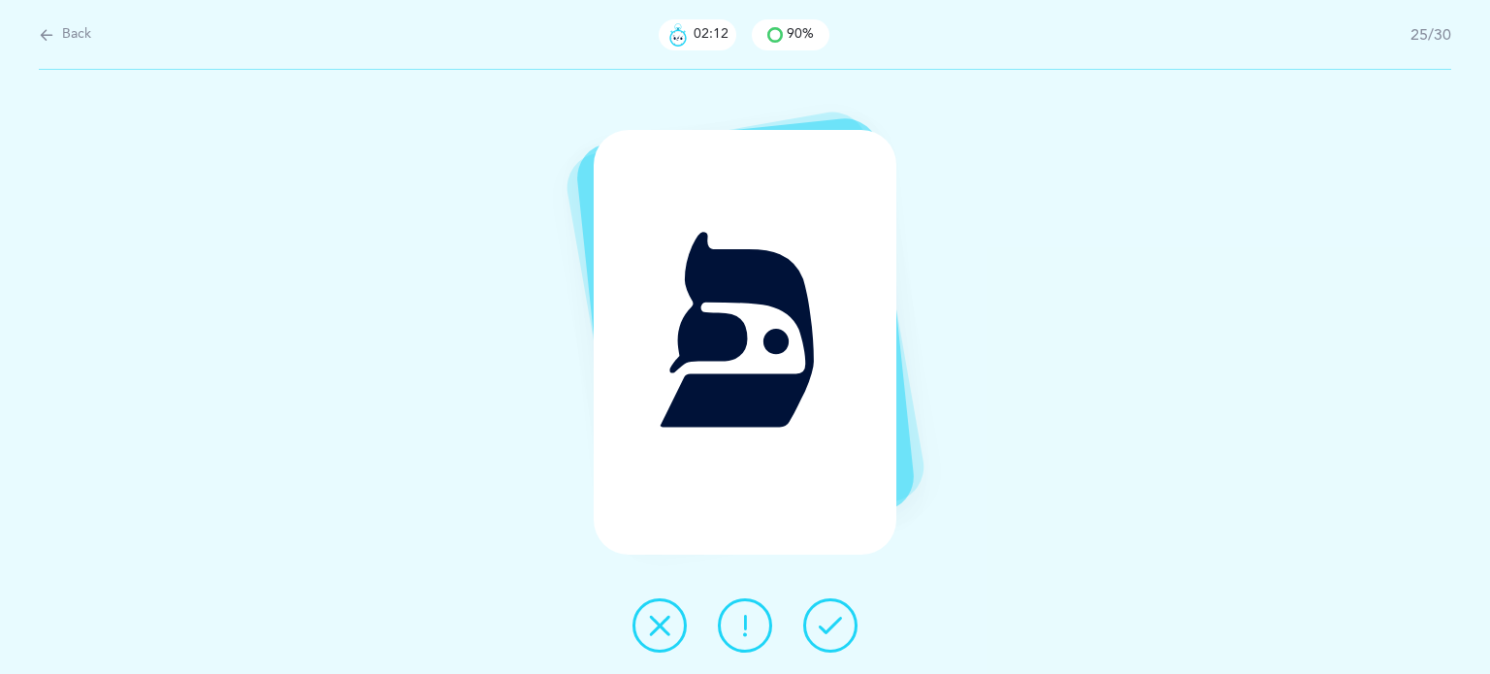
click at [821, 620] on icon at bounding box center [830, 625] width 23 height 23
click at [823, 620] on icon at bounding box center [830, 625] width 23 height 23
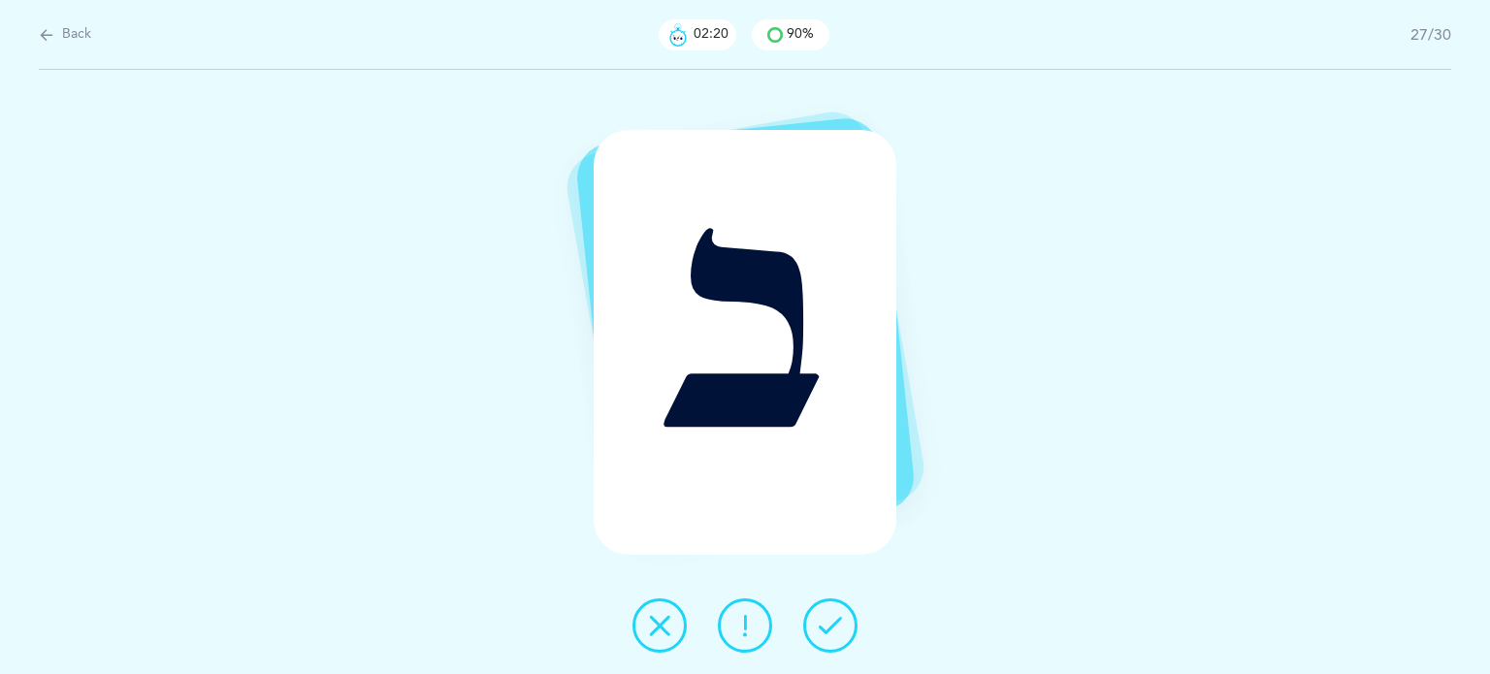
click at [825, 620] on icon at bounding box center [830, 625] width 23 height 23
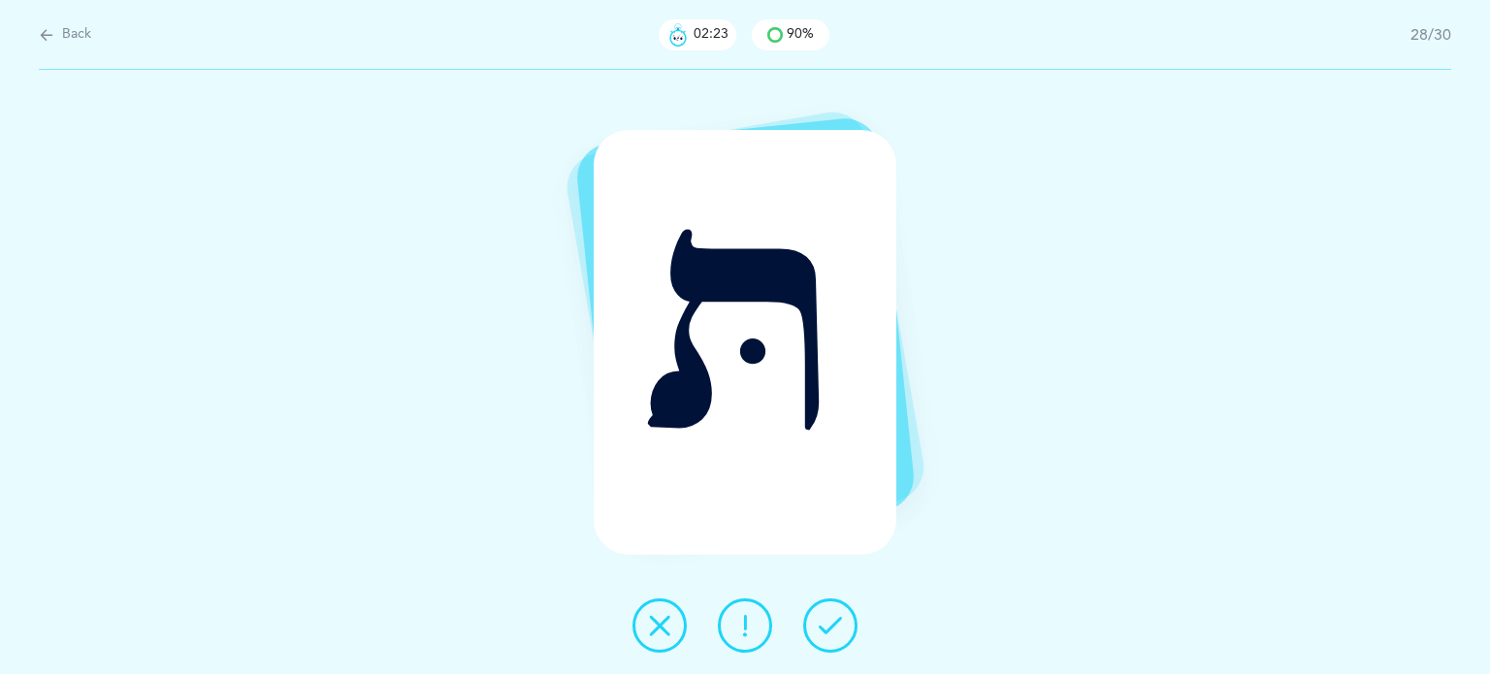
click at [825, 620] on icon at bounding box center [830, 625] width 23 height 23
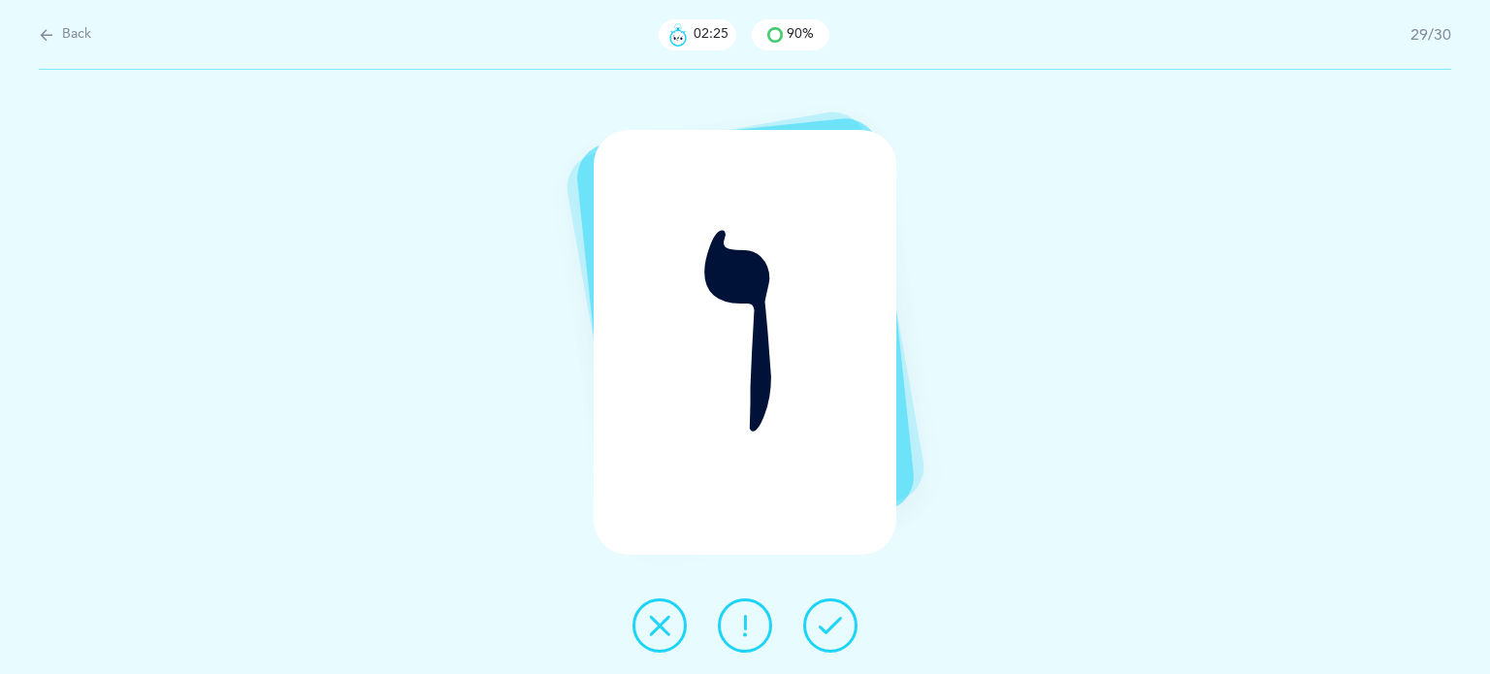
click at [825, 618] on icon at bounding box center [830, 625] width 23 height 23
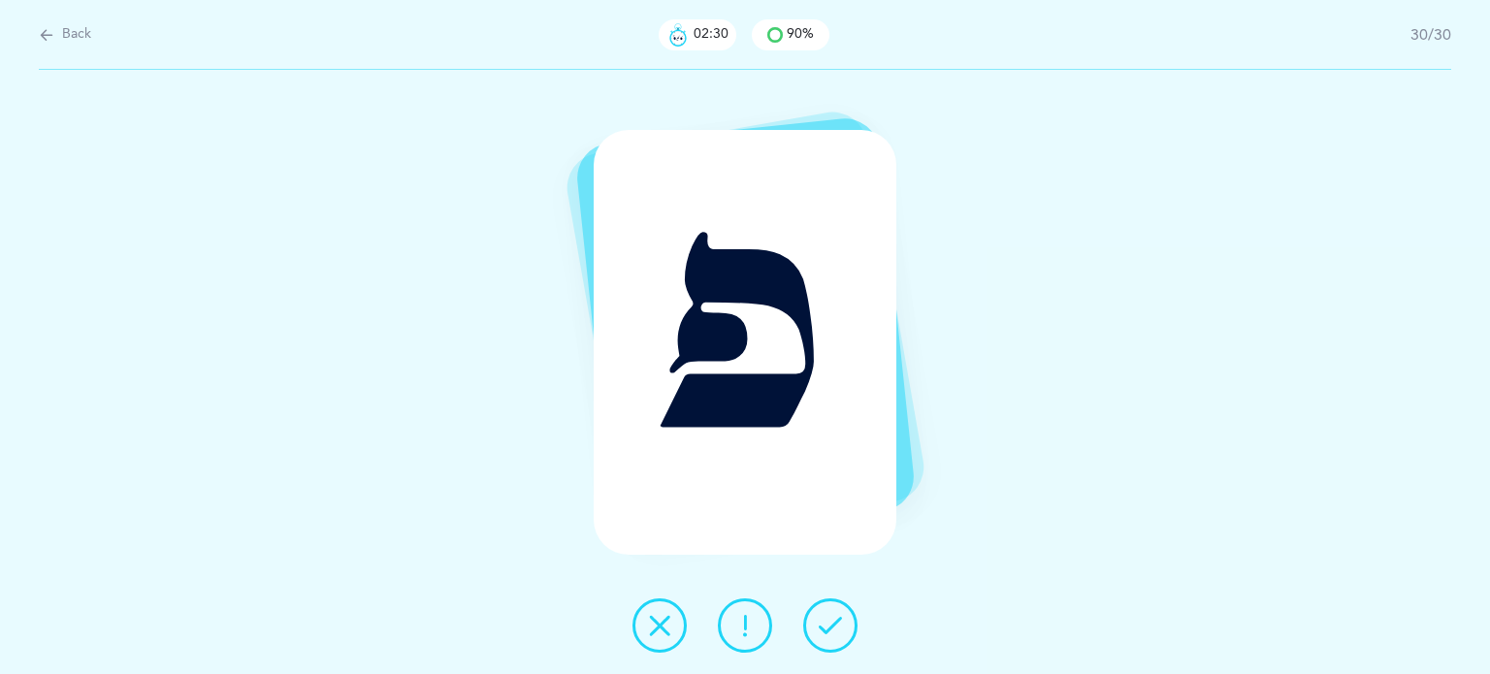
click at [819, 628] on icon at bounding box center [830, 625] width 23 height 23
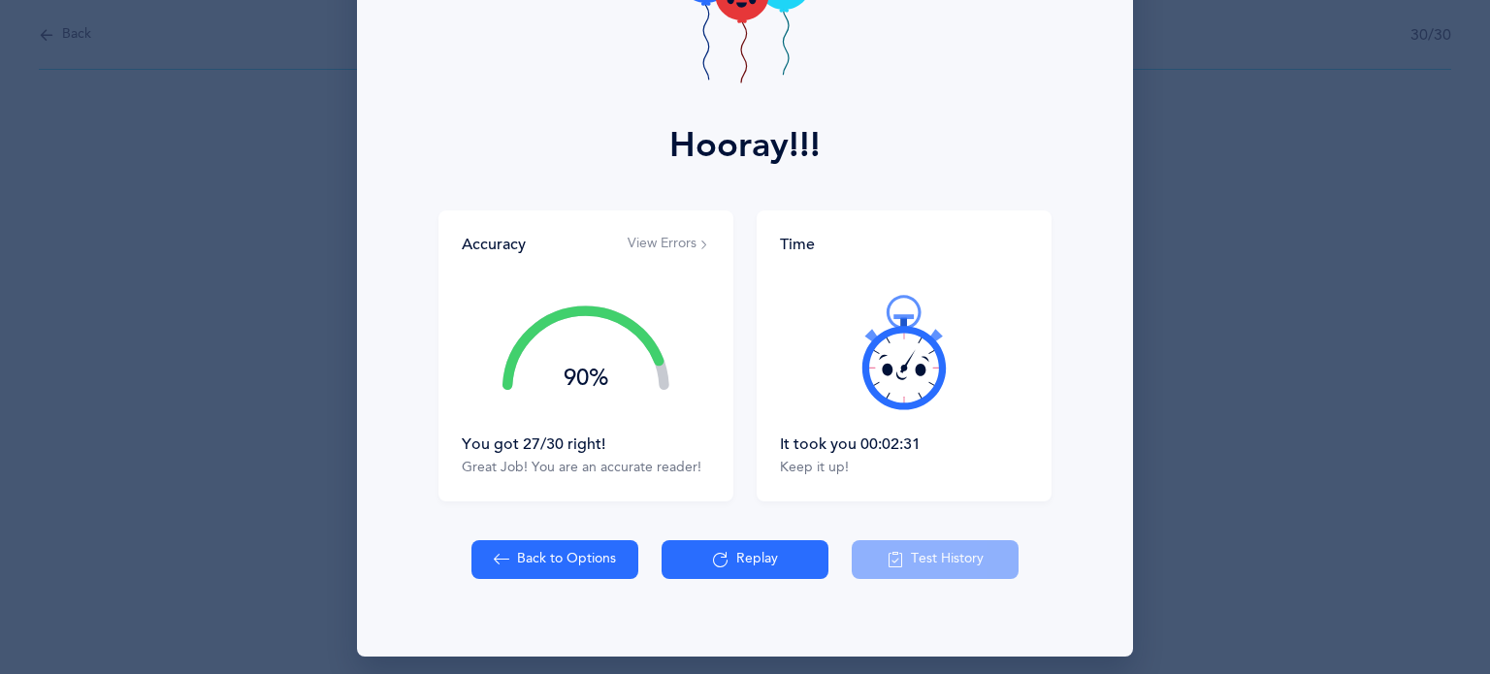
scroll to position [179, 0]
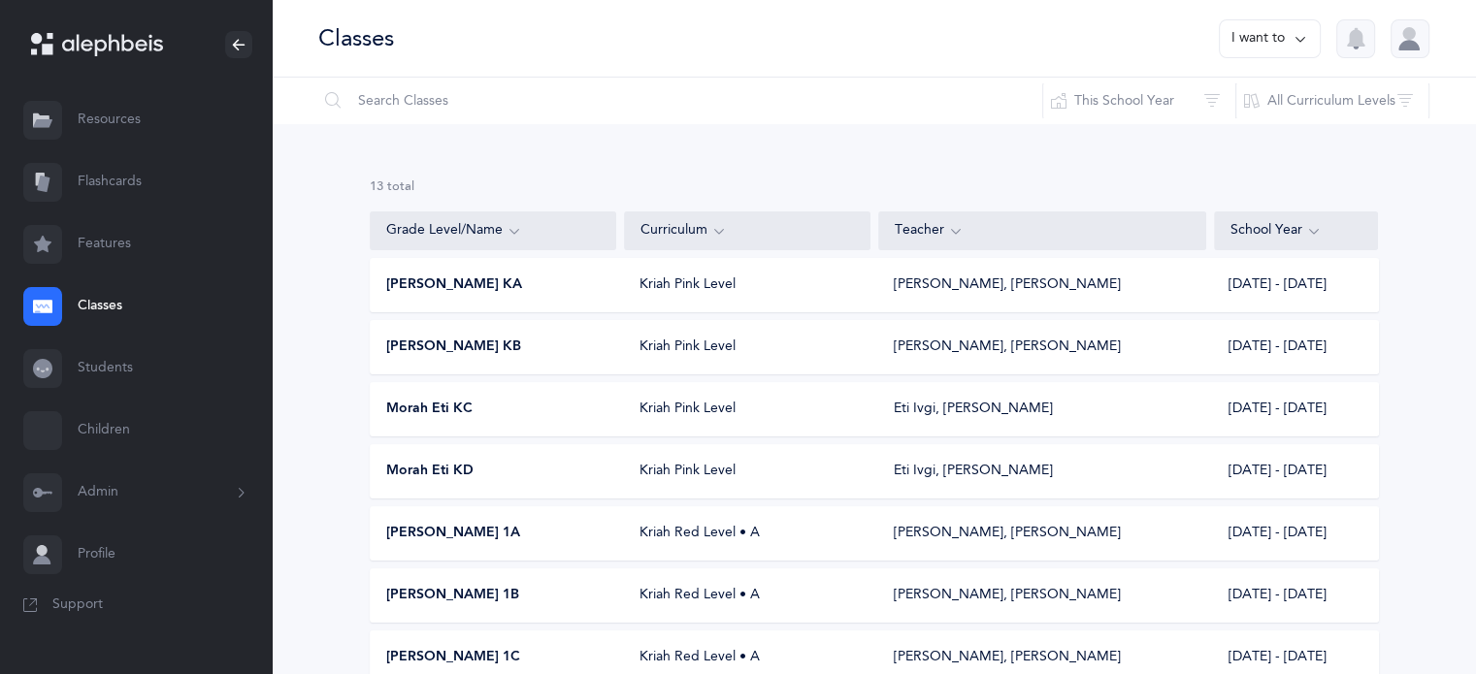
click at [454, 462] on span "Morah Eti KD" at bounding box center [429, 471] width 87 height 19
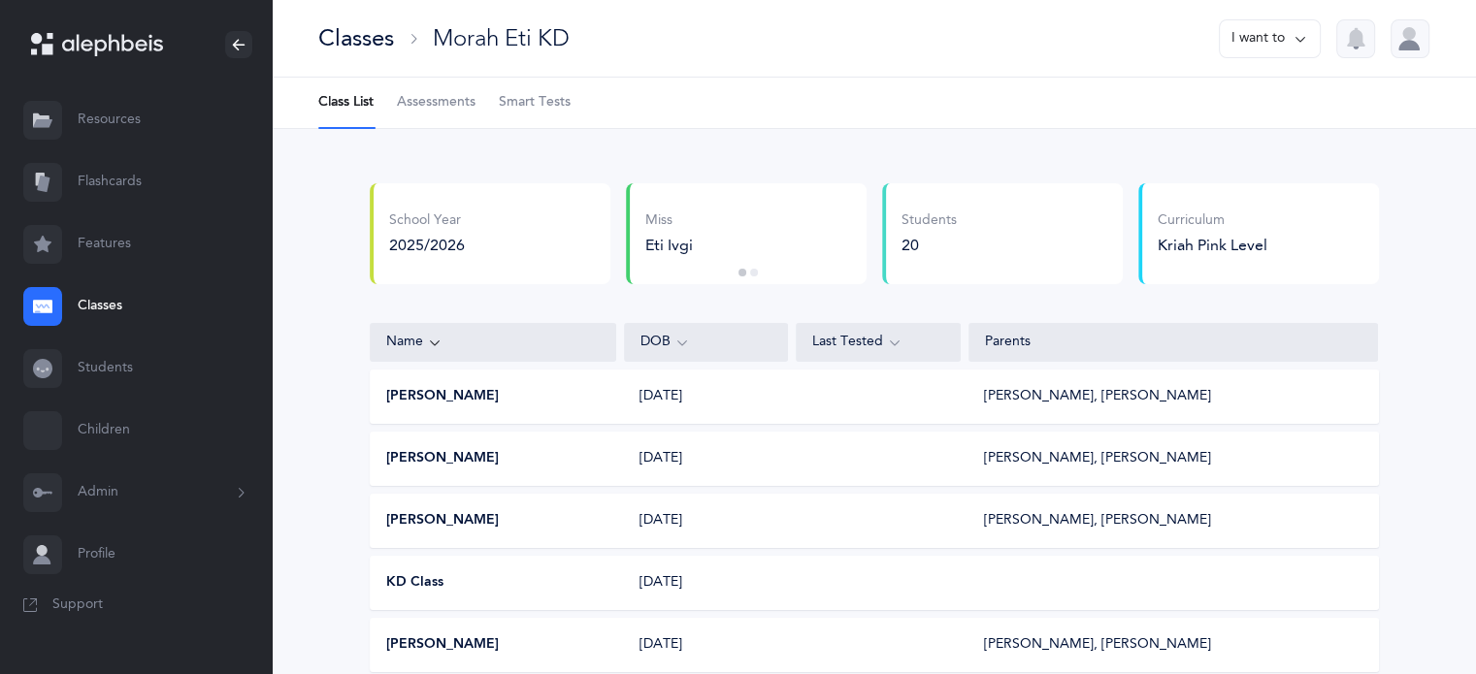
click at [526, 100] on span "Smart Tests" at bounding box center [535, 102] width 72 height 19
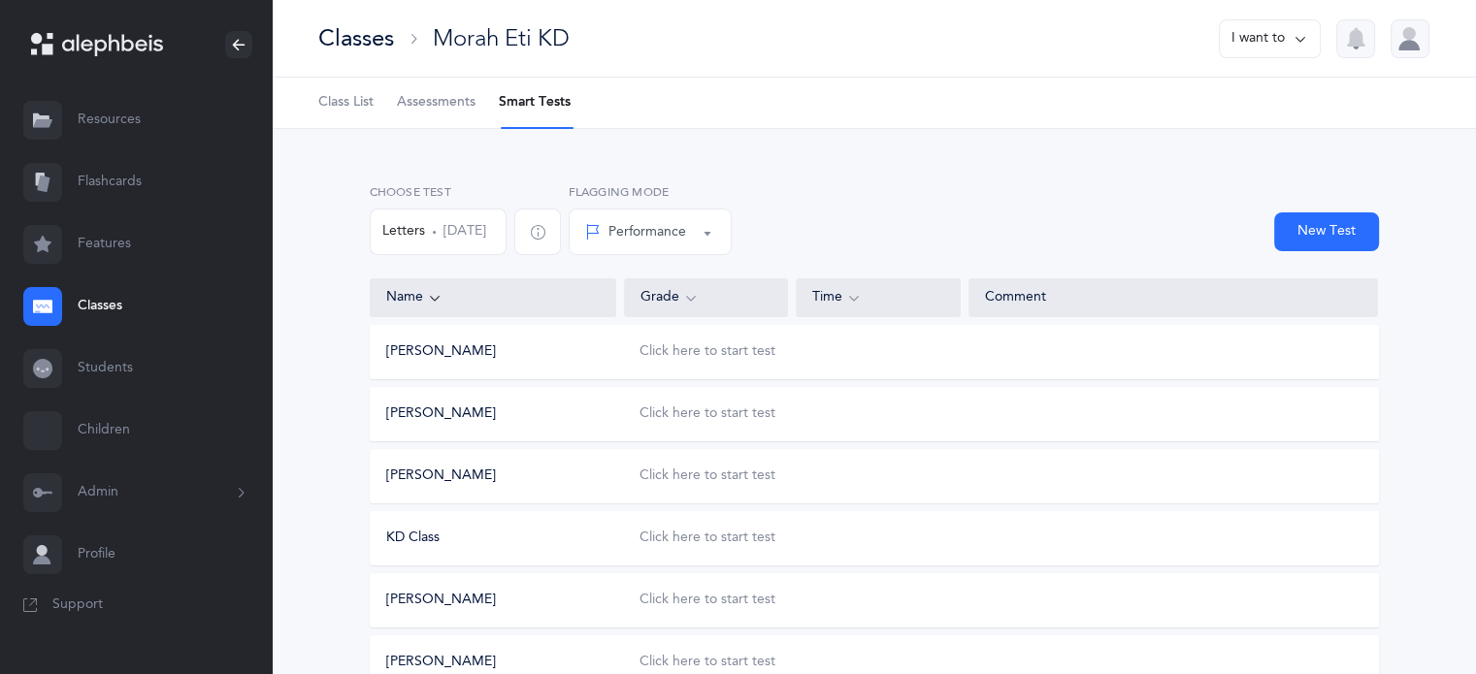
scroll to position [97, 0]
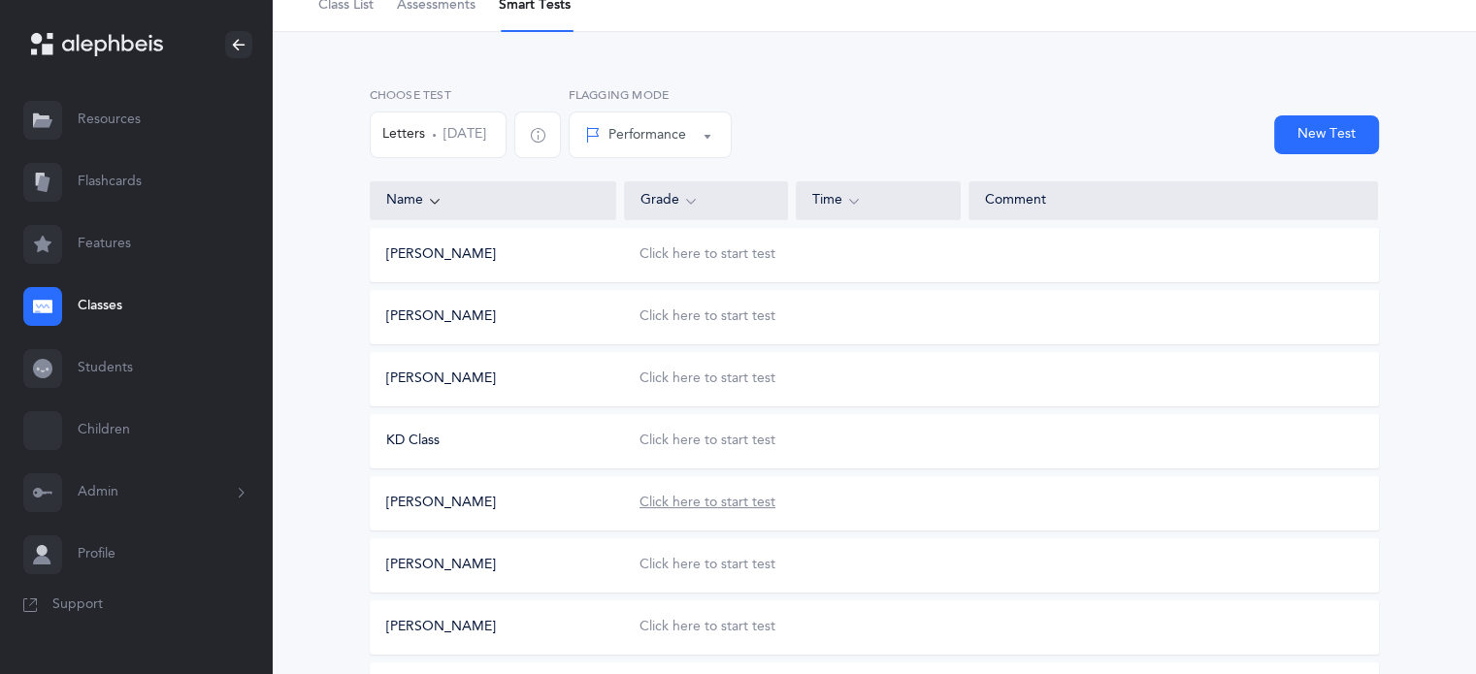
click at [691, 502] on div "Click here to start test" at bounding box center [707, 503] width 136 height 19
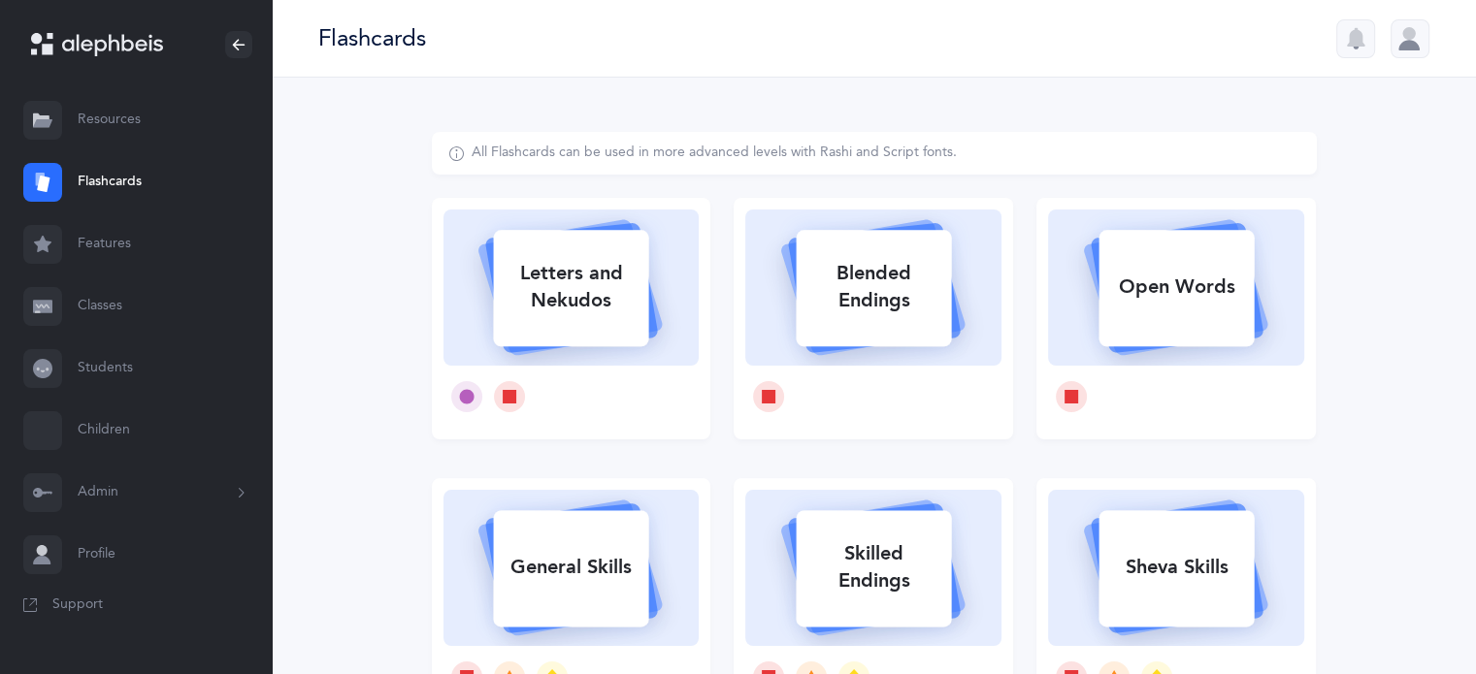
click at [110, 309] on link "Classes" at bounding box center [136, 307] width 272 height 62
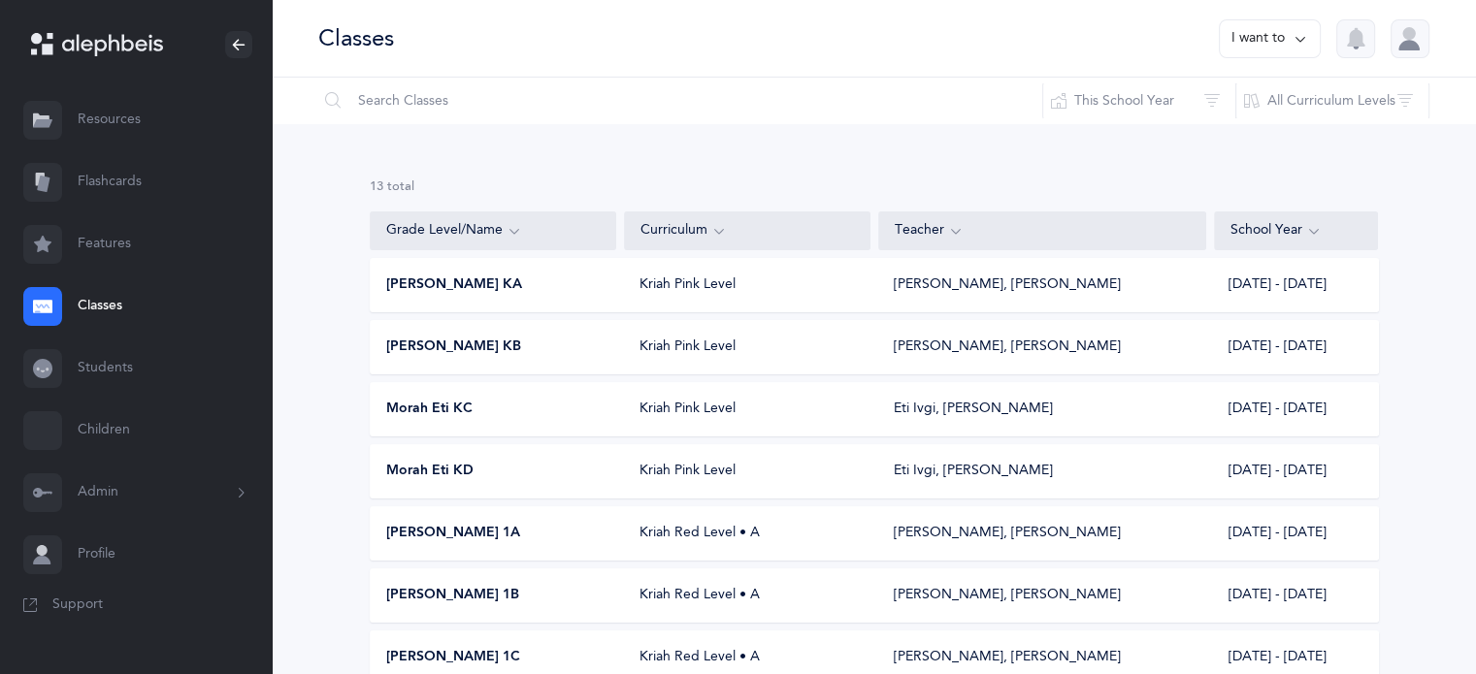
click at [521, 473] on div "Morah Eti KD" at bounding box center [494, 471] width 246 height 19
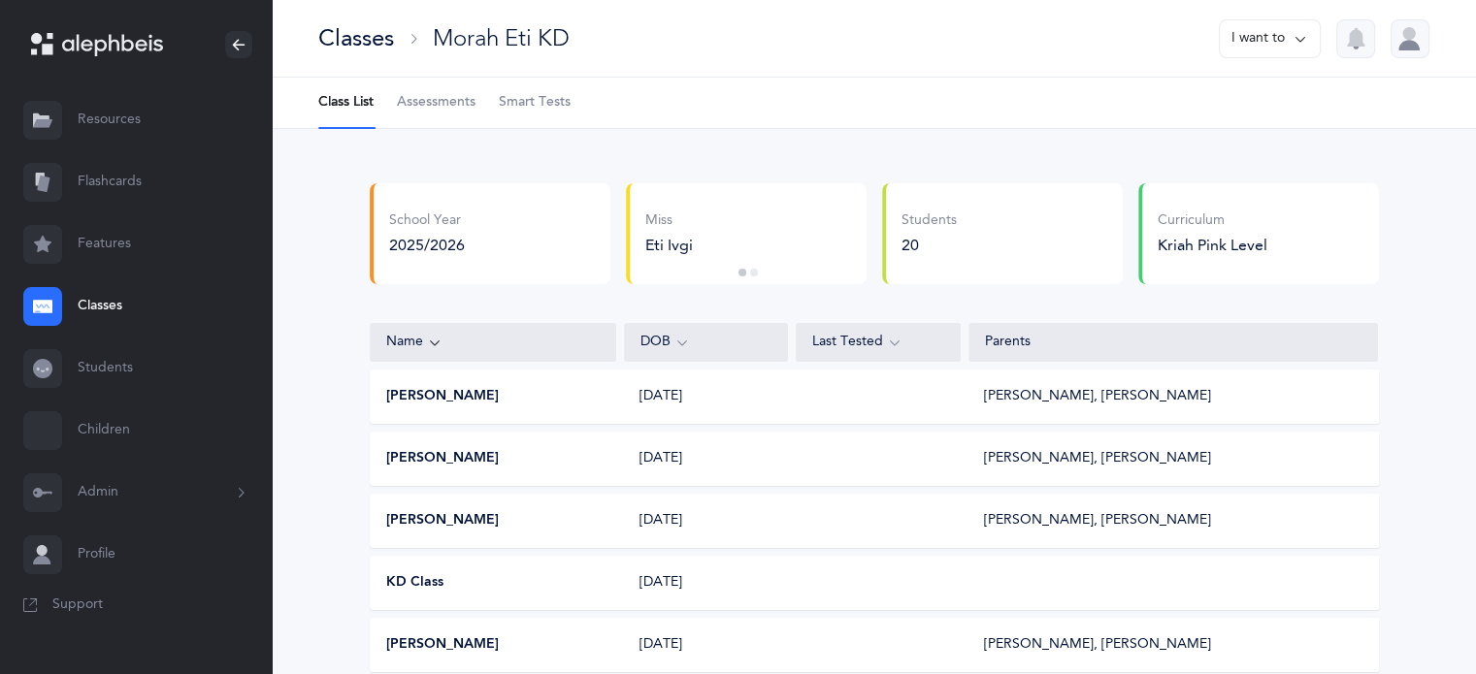
click at [534, 105] on span "Smart Tests" at bounding box center [535, 102] width 72 height 19
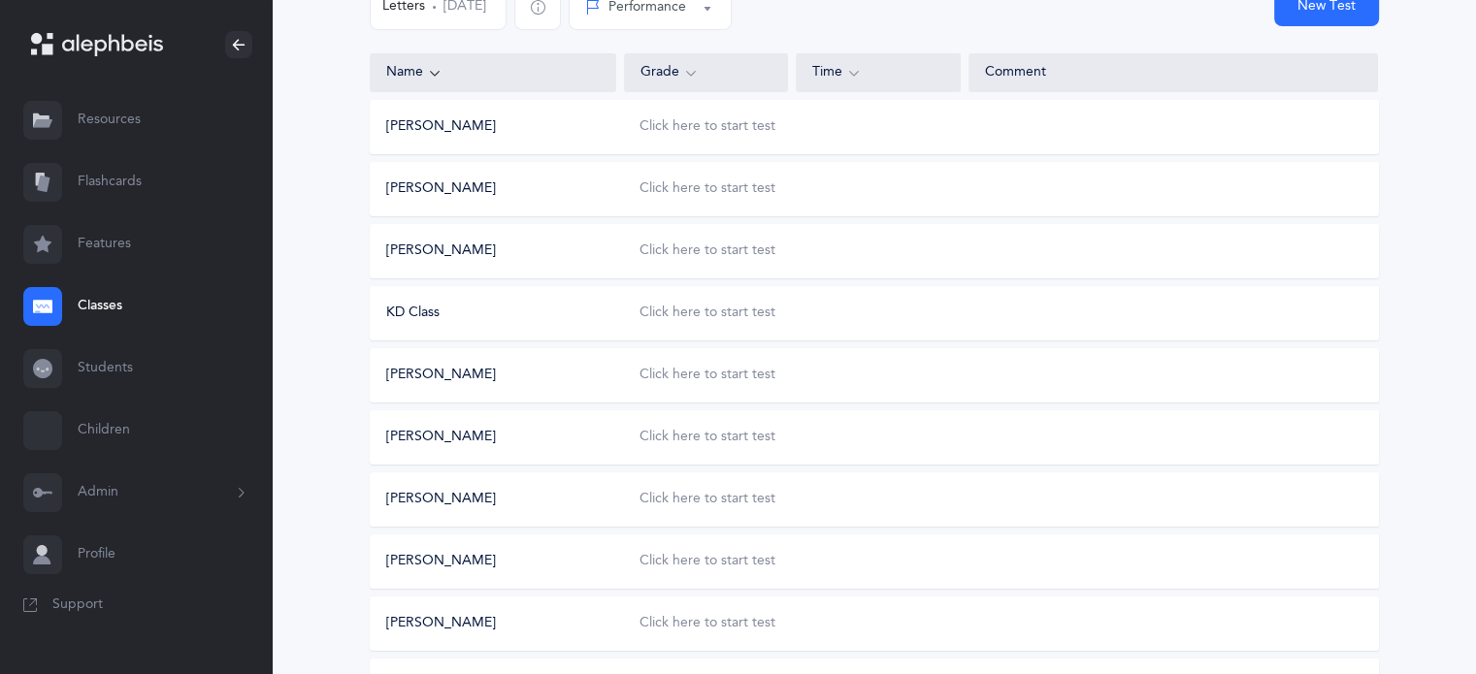
scroll to position [291, 0]
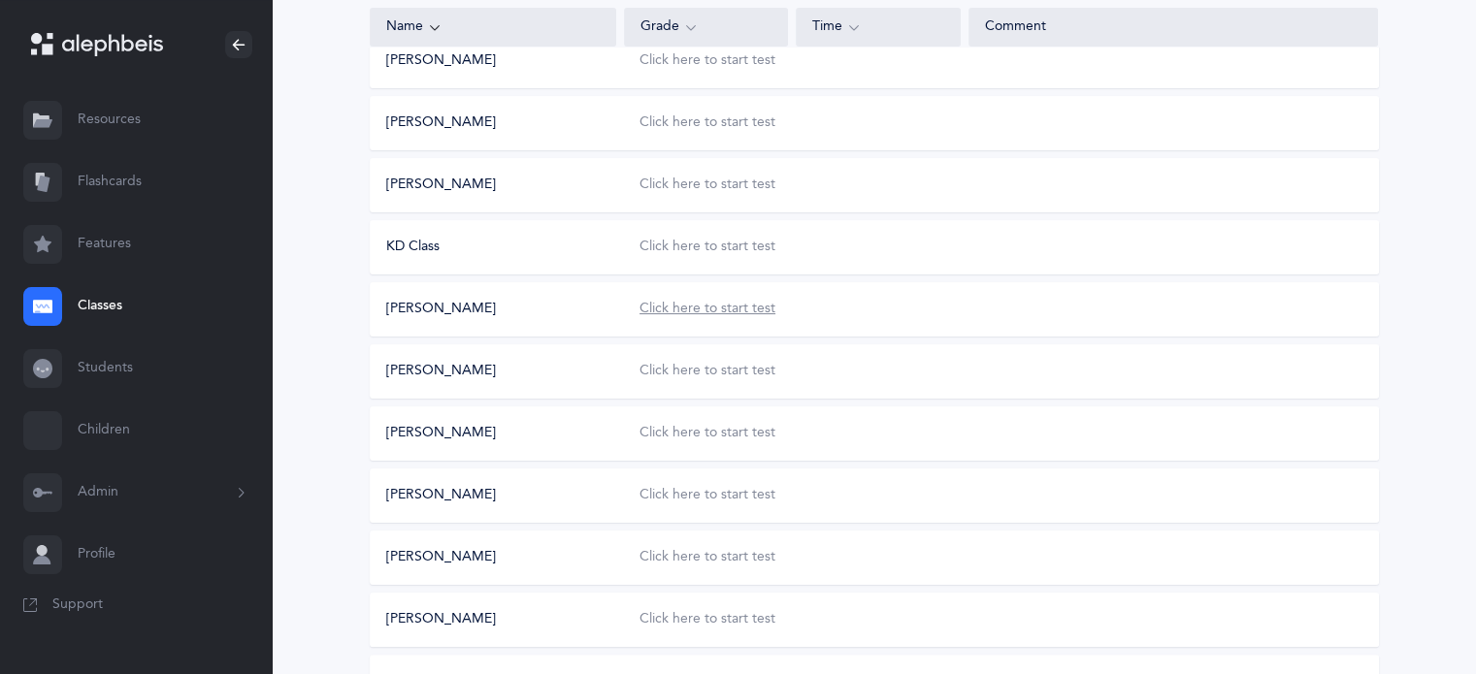
click at [695, 305] on div "Click here to start test" at bounding box center [707, 309] width 136 height 19
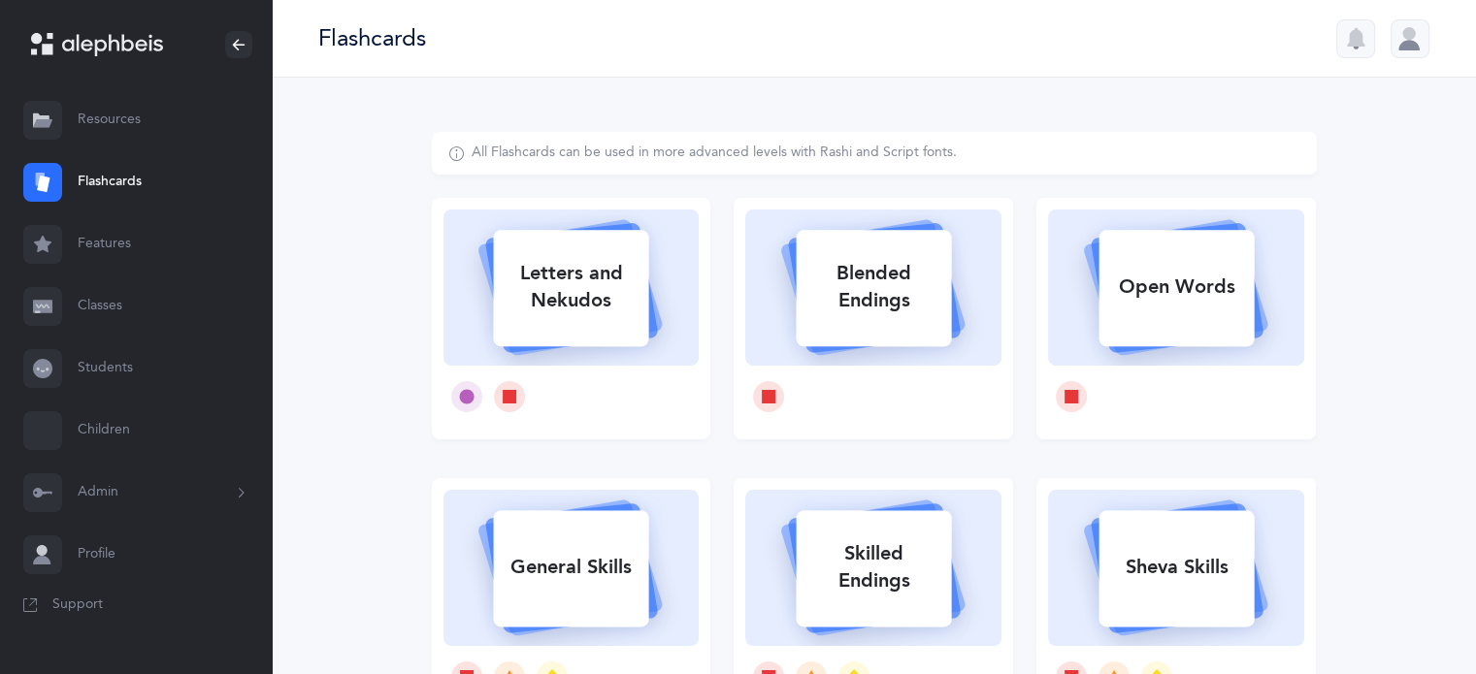
click at [972, 55] on div "Flashcards" at bounding box center [874, 39] width 1204 height 78
